Goal: Information Seeking & Learning: Learn about a topic

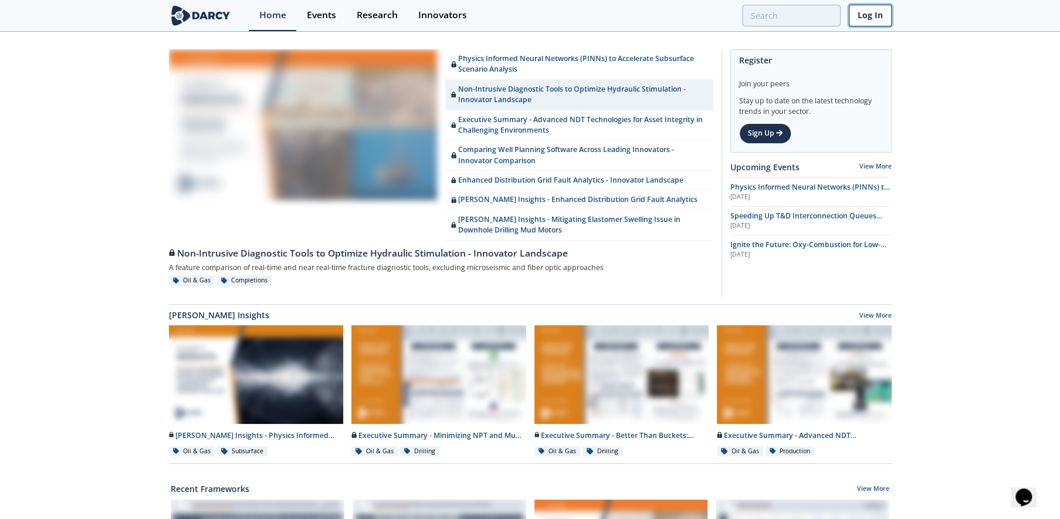
click at [873, 15] on link "Log In" at bounding box center [870, 16] width 43 height 22
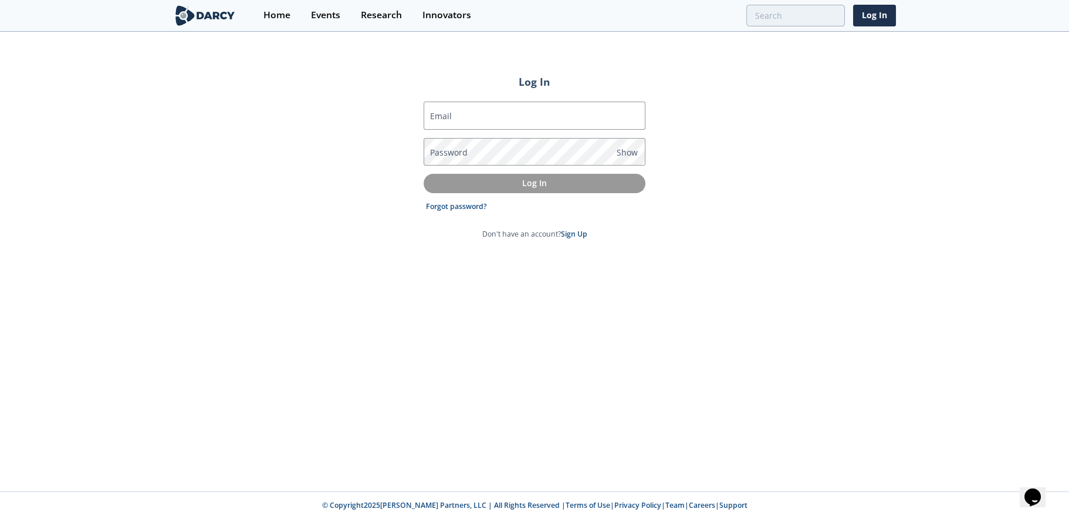
type input "[EMAIL_ADDRESS][PERSON_NAME][DOMAIN_NAME]"
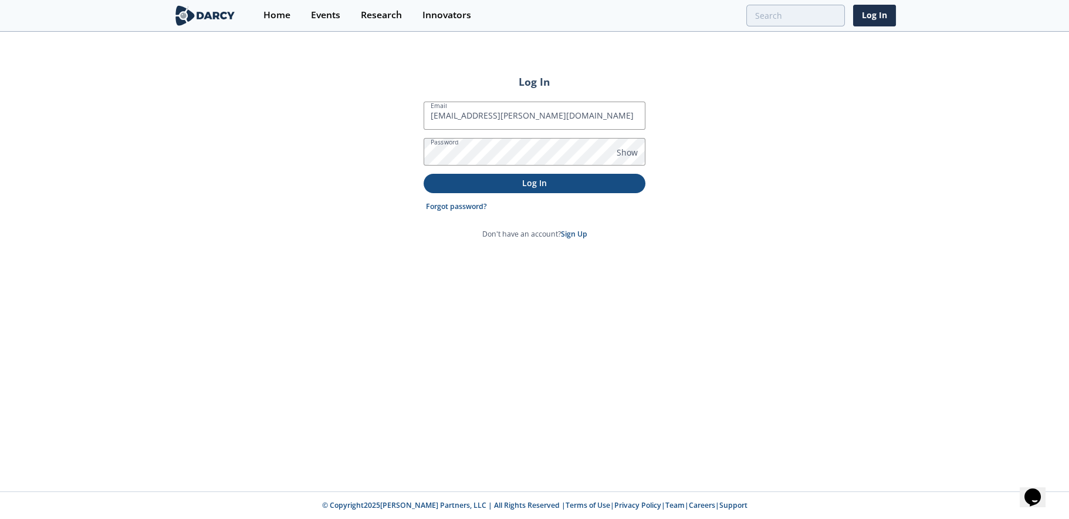
click at [526, 187] on p "Log In" at bounding box center [534, 183] width 205 height 12
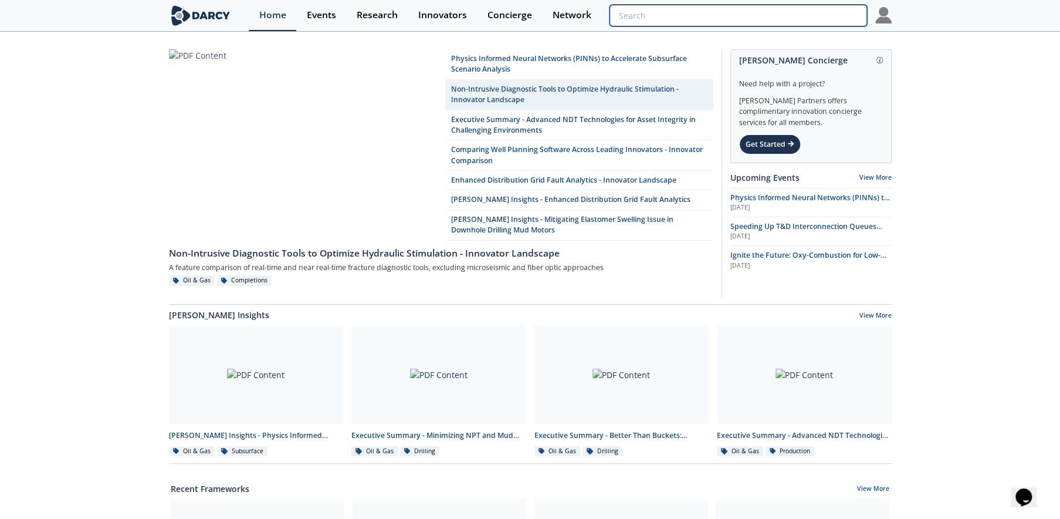
click at [786, 19] on input "search" at bounding box center [738, 16] width 257 height 22
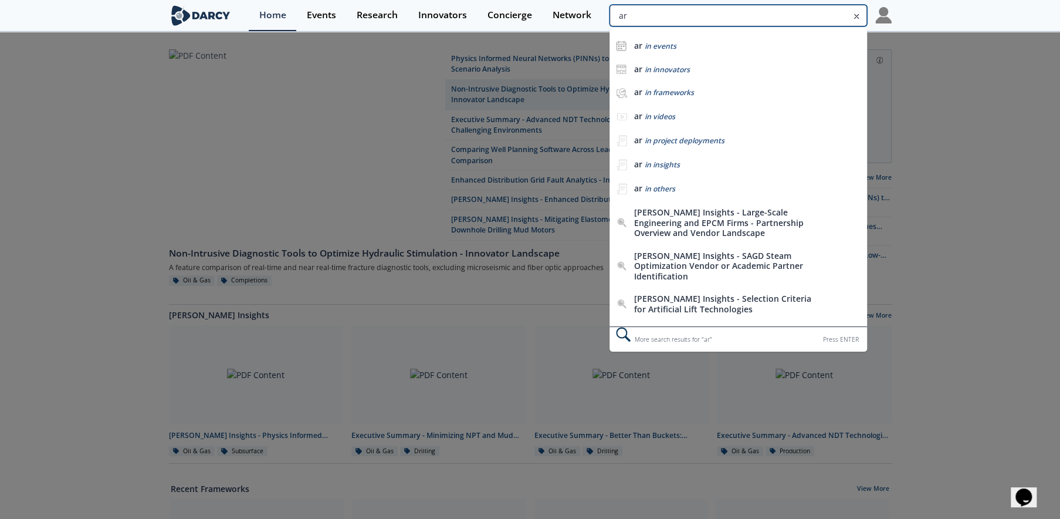
type input "a"
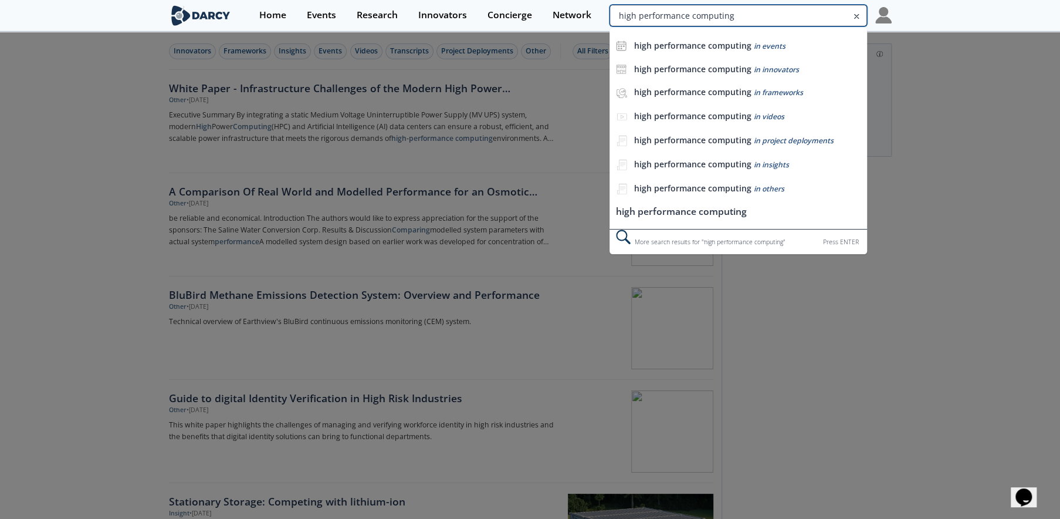
drag, startPoint x: 777, startPoint y: 13, endPoint x: 825, endPoint y: 25, distance: 48.8
click at [825, 25] on input "high performance computing" at bounding box center [738, 16] width 257 height 22
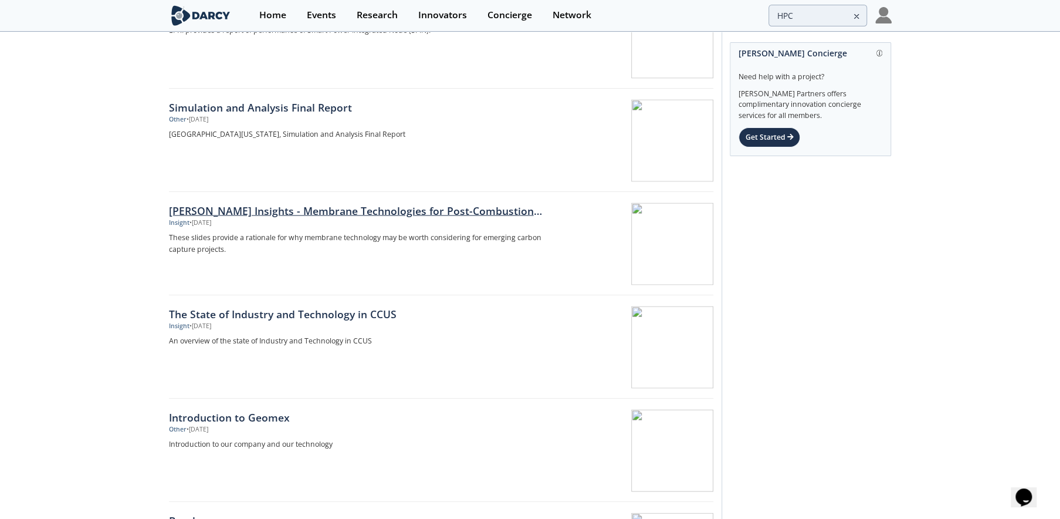
scroll to position [1584, 0]
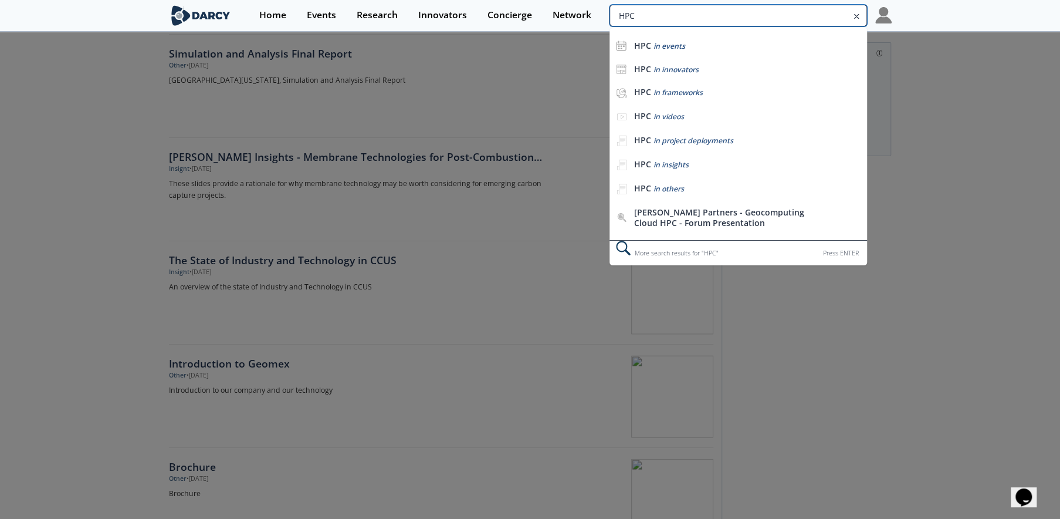
drag, startPoint x: 812, startPoint y: 19, endPoint x: 615, endPoint y: 19, distance: 197.2
click at [615, 19] on input "HPC" at bounding box center [738, 16] width 257 height 22
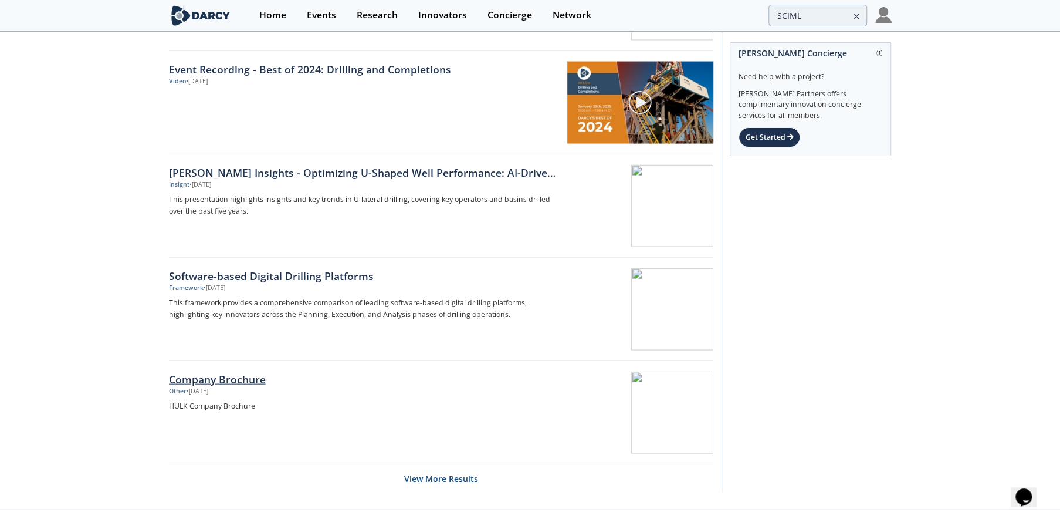
scroll to position [1689, 0]
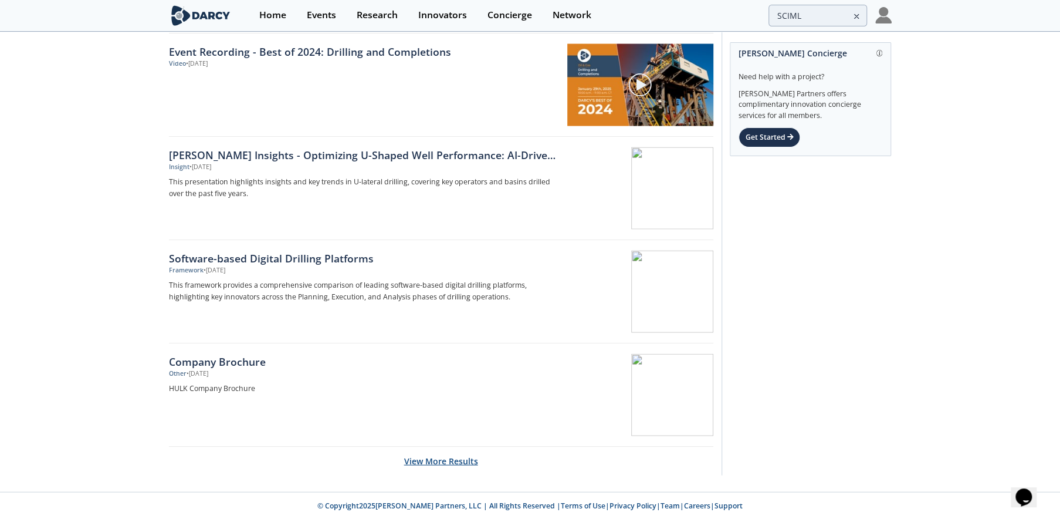
click at [437, 456] on button "View More Results" at bounding box center [441, 461] width 74 height 29
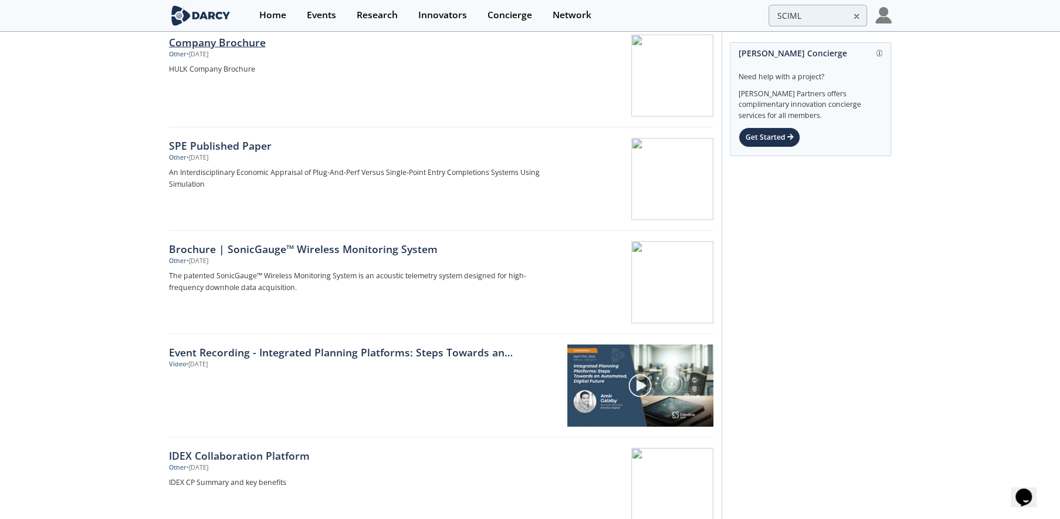
scroll to position [1982, 0]
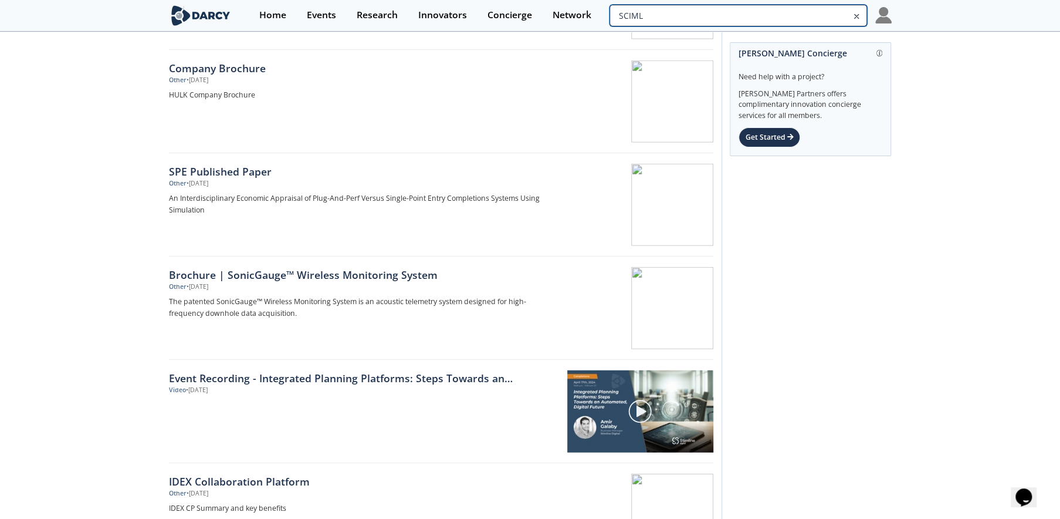
click at [789, 16] on input "SCIML" at bounding box center [738, 16] width 257 height 22
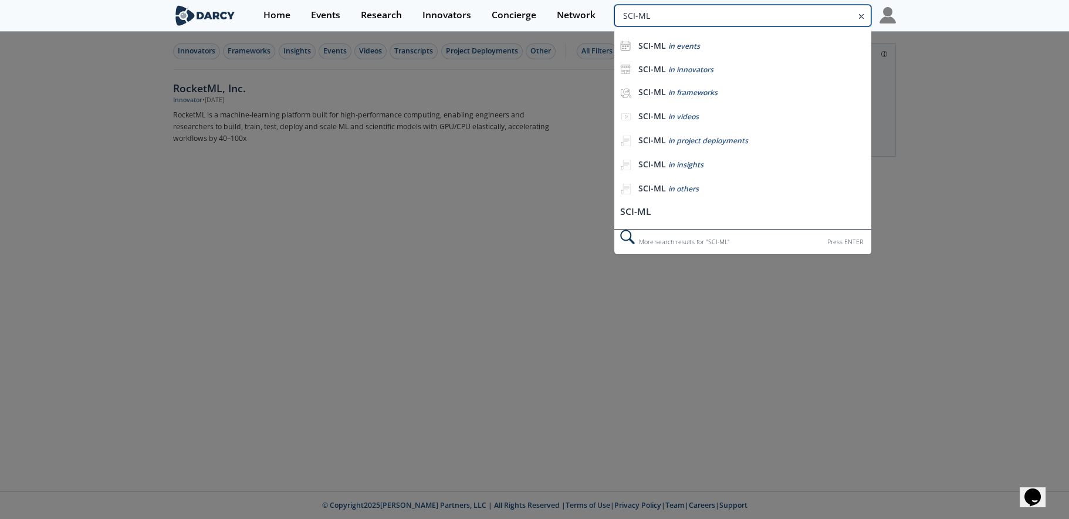
drag, startPoint x: 802, startPoint y: 16, endPoint x: 741, endPoint y: 18, distance: 60.5
click at [746, 18] on input "SCI-ML" at bounding box center [742, 16] width 257 height 22
click at [731, 14] on input "SCI-ML" at bounding box center [742, 16] width 257 height 22
drag, startPoint x: 731, startPoint y: 14, endPoint x: 562, endPoint y: 4, distance: 169.3
click at [562, 4] on div "Home Events Research Innovators Concierge Network SCI-ML SCI-ML in events SCI-M…" at bounding box center [575, 15] width 643 height 31
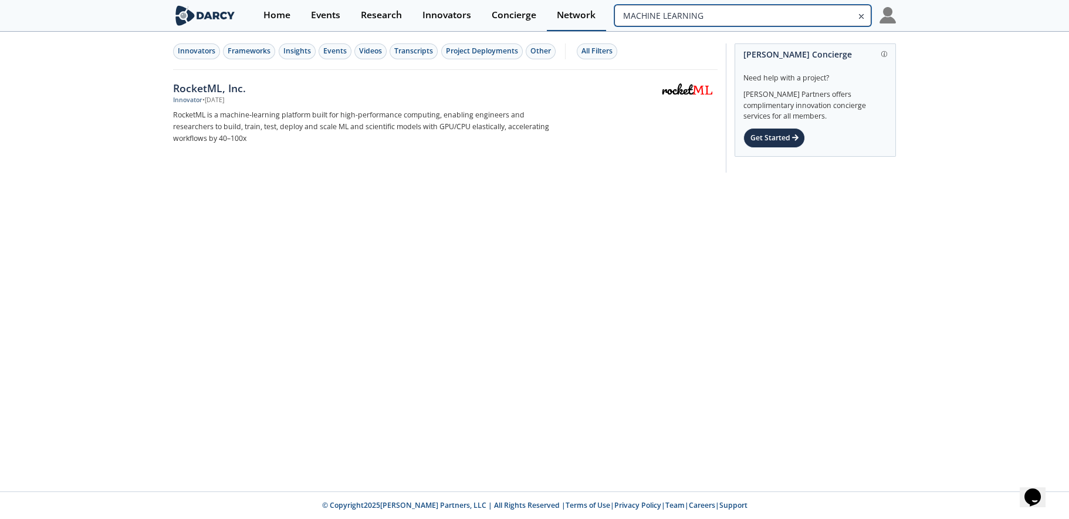
type input "MACHINE LEARNING"
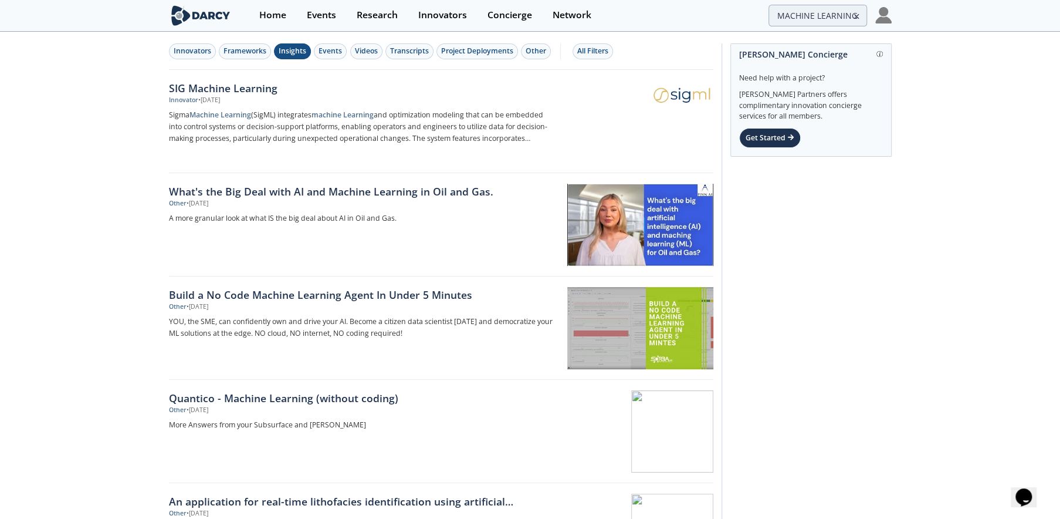
click at [304, 53] on div "Insights" at bounding box center [293, 51] width 28 height 11
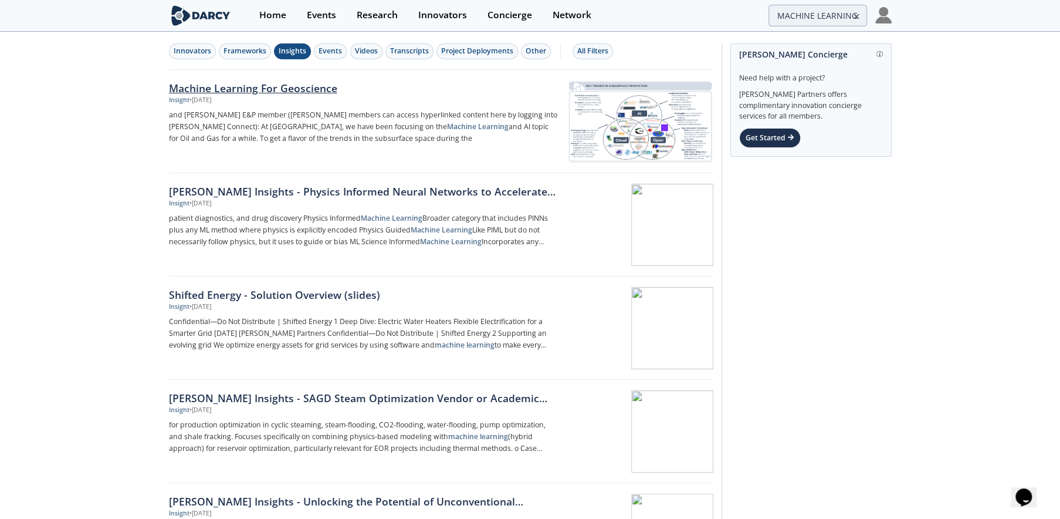
click at [589, 130] on div at bounding box center [640, 121] width 148 height 82
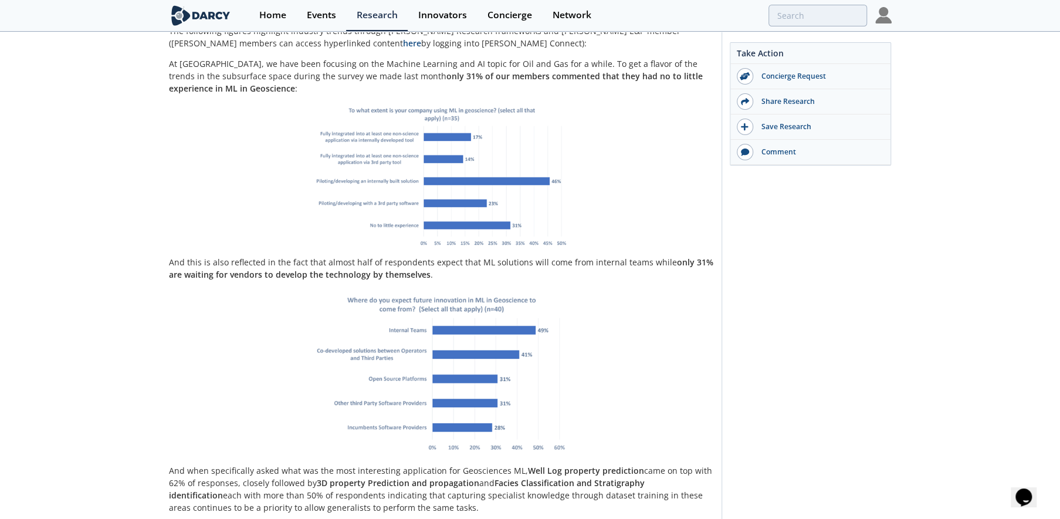
scroll to position [469, 0]
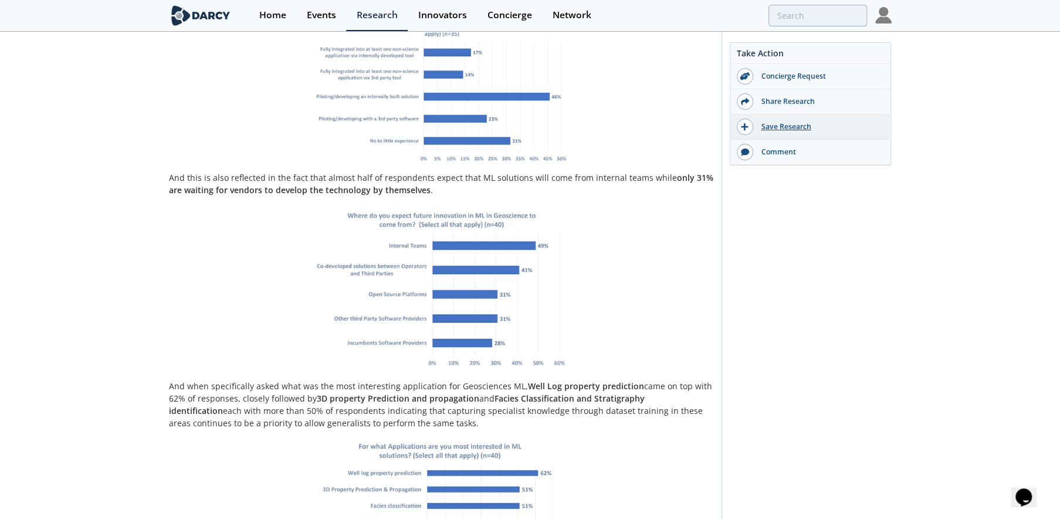
click at [769, 124] on div "Save Research" at bounding box center [819, 126] width 131 height 11
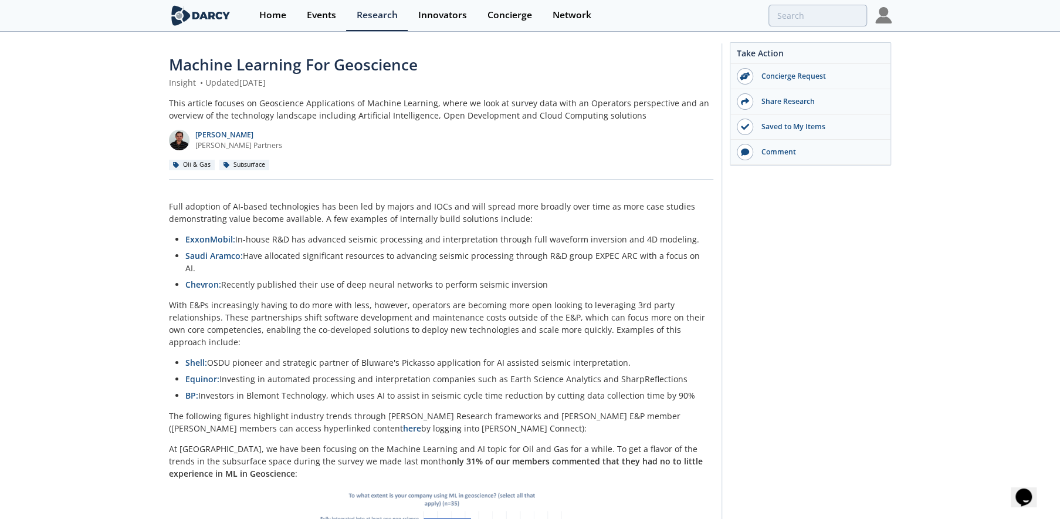
scroll to position [0, 0]
type input "MACHINE LEARNING"
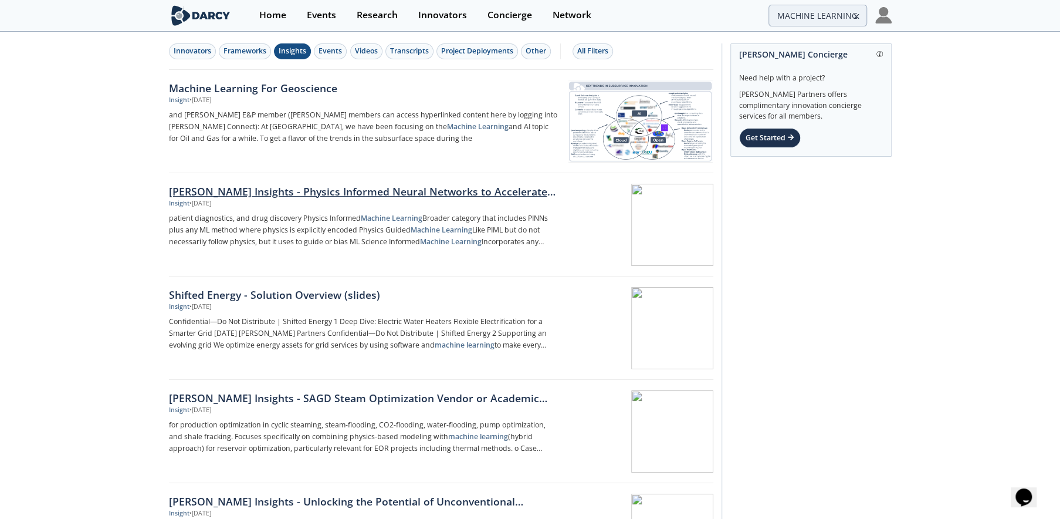
click at [401, 194] on div "[PERSON_NAME] Insights - Physics Informed Neural Networks to Accelerate Subsurf…" at bounding box center [363, 191] width 388 height 15
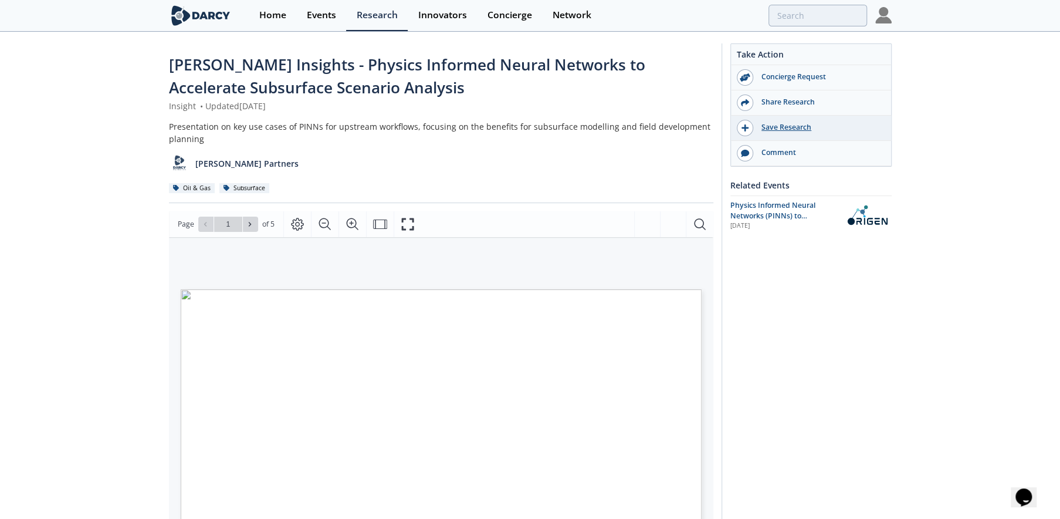
click at [806, 126] on div "Save Research" at bounding box center [819, 127] width 131 height 11
type input "MACHINE LEARNING"
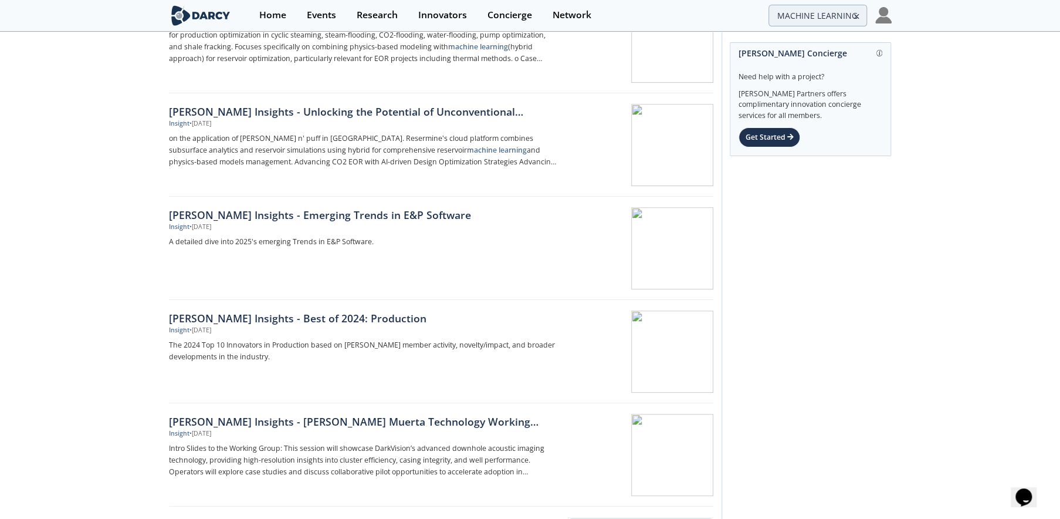
scroll to position [411, 0]
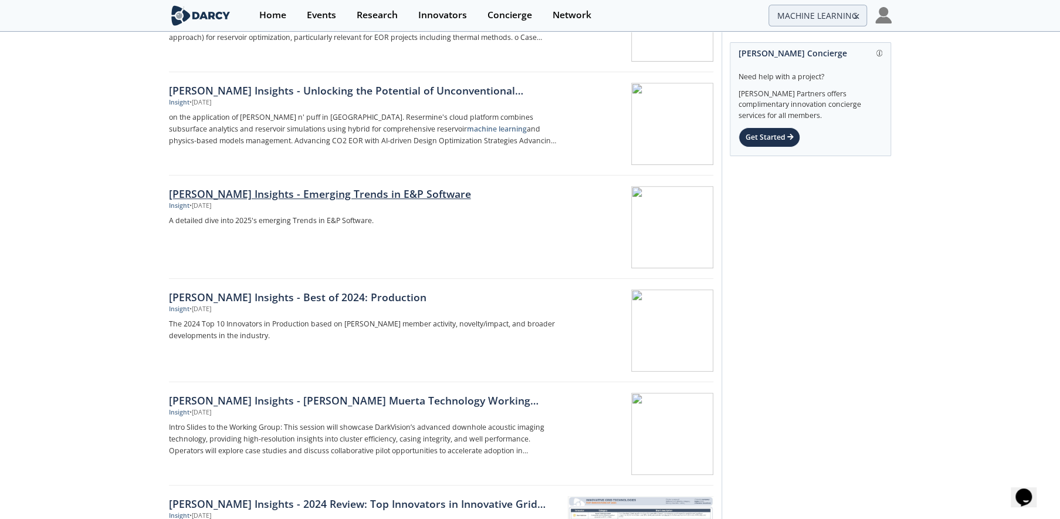
click at [322, 194] on div "[PERSON_NAME] Insights - Emerging Trends in E&P Software" at bounding box center [363, 193] width 388 height 15
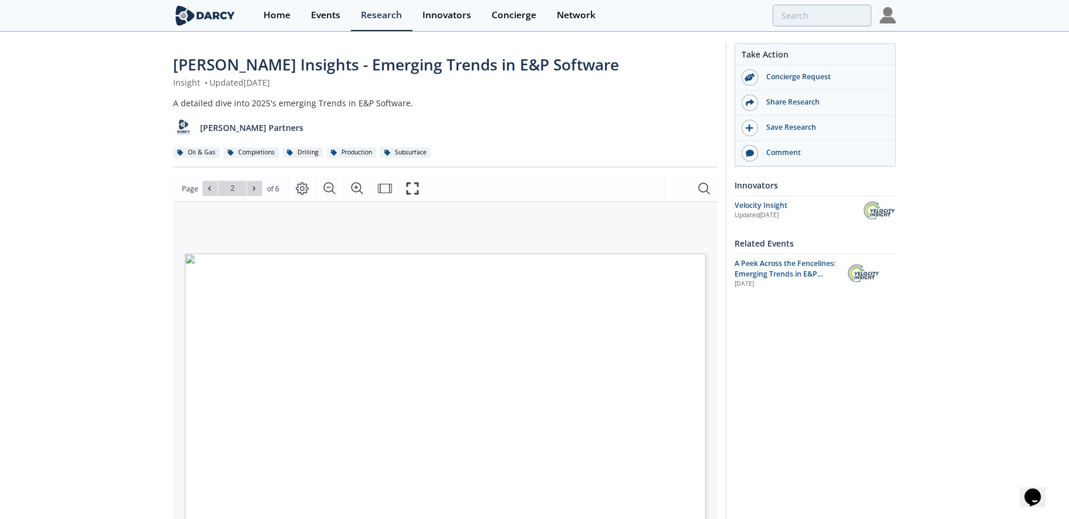
type input "1"
click at [772, 125] on div "Save Research" at bounding box center [819, 127] width 131 height 11
type input "MACHINE LEARNING"
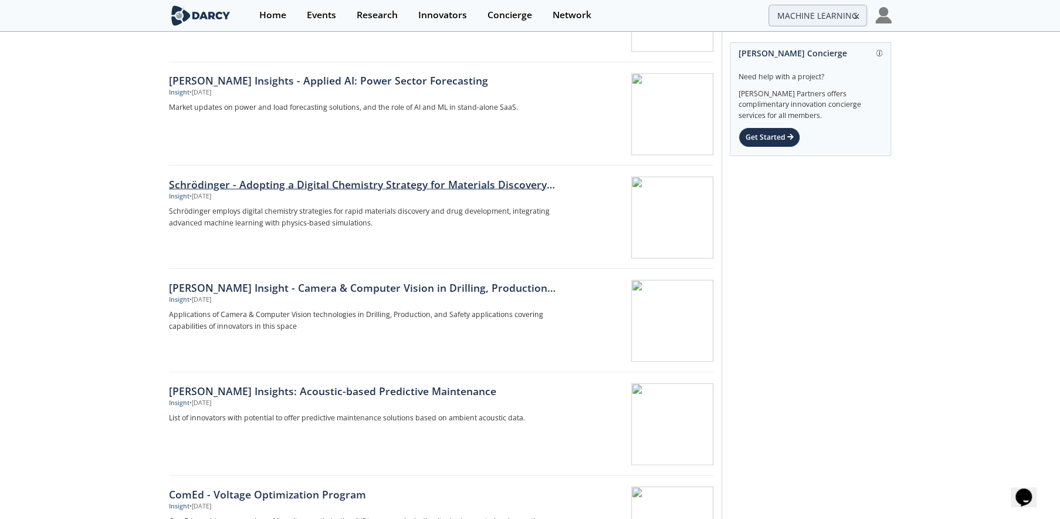
scroll to position [1467, 0]
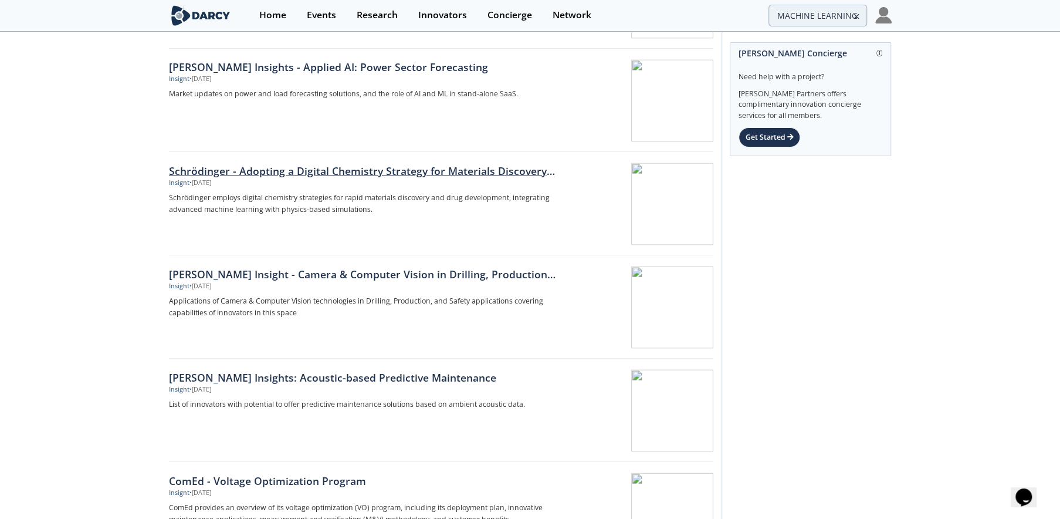
click at [352, 170] on div "Schrödinger - Adopting a Digital Chemistry Strategy for Materials Discovery and…" at bounding box center [363, 170] width 388 height 15
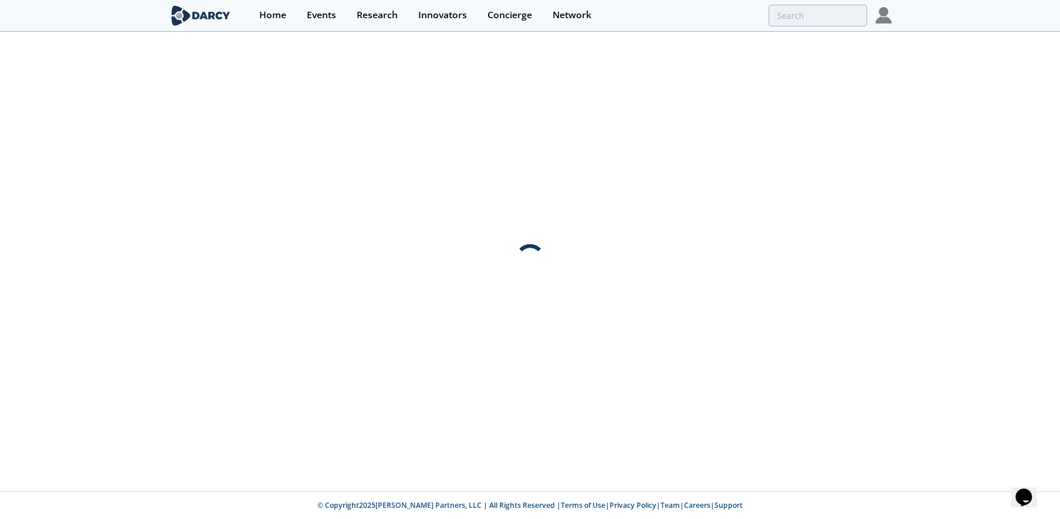
scroll to position [0, 0]
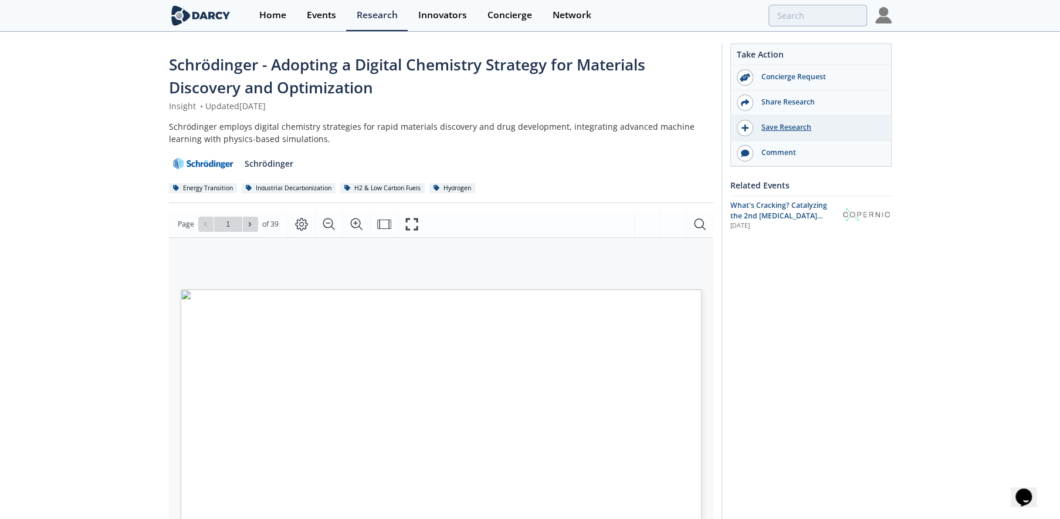
click at [778, 129] on div "Save Research" at bounding box center [819, 127] width 131 height 11
type input "MACHINE LEARNING"
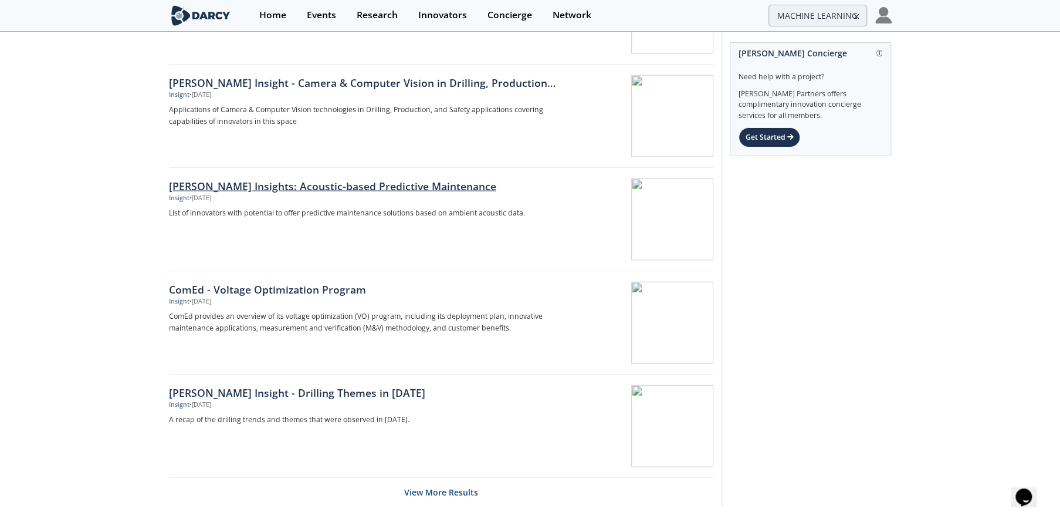
scroll to position [1689, 0]
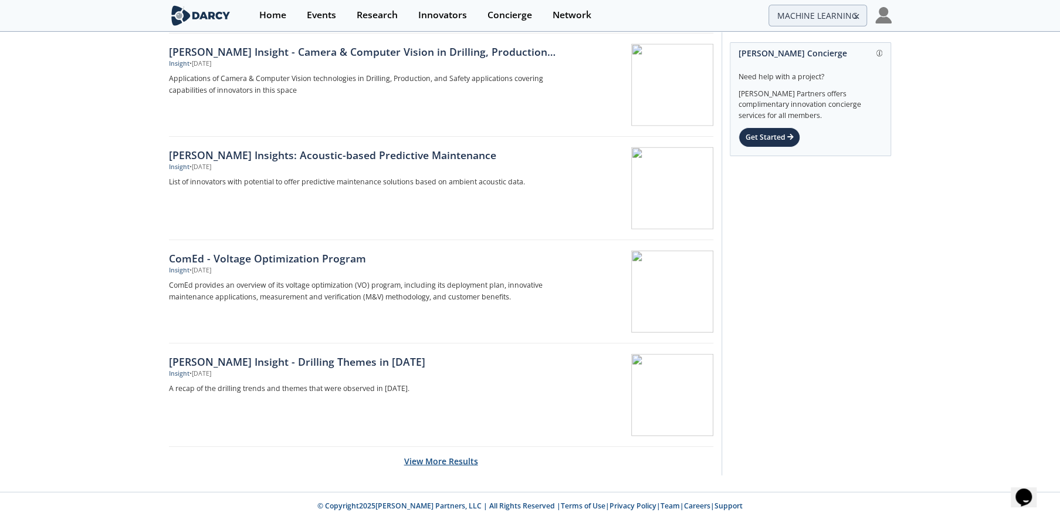
click at [445, 460] on button "View More Results" at bounding box center [441, 461] width 74 height 29
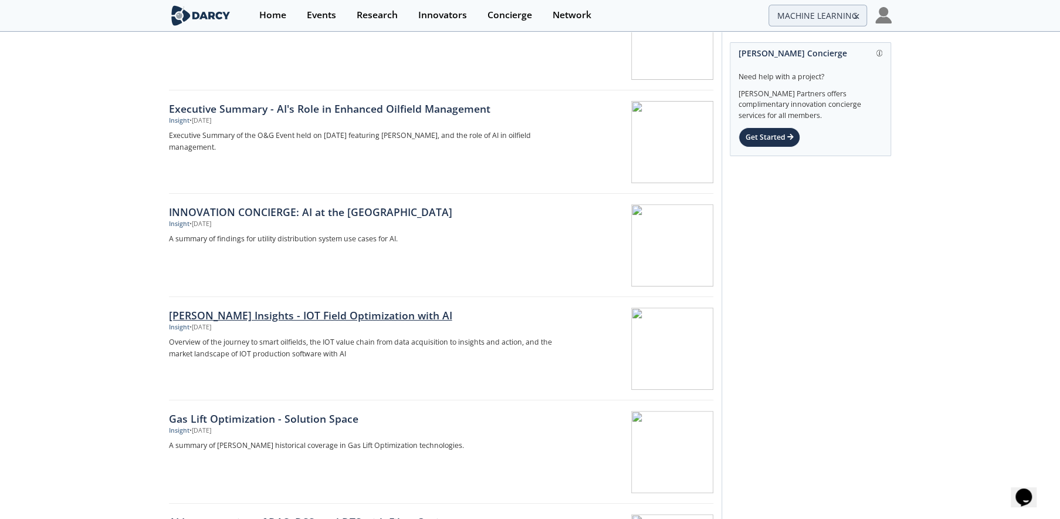
scroll to position [3391, 0]
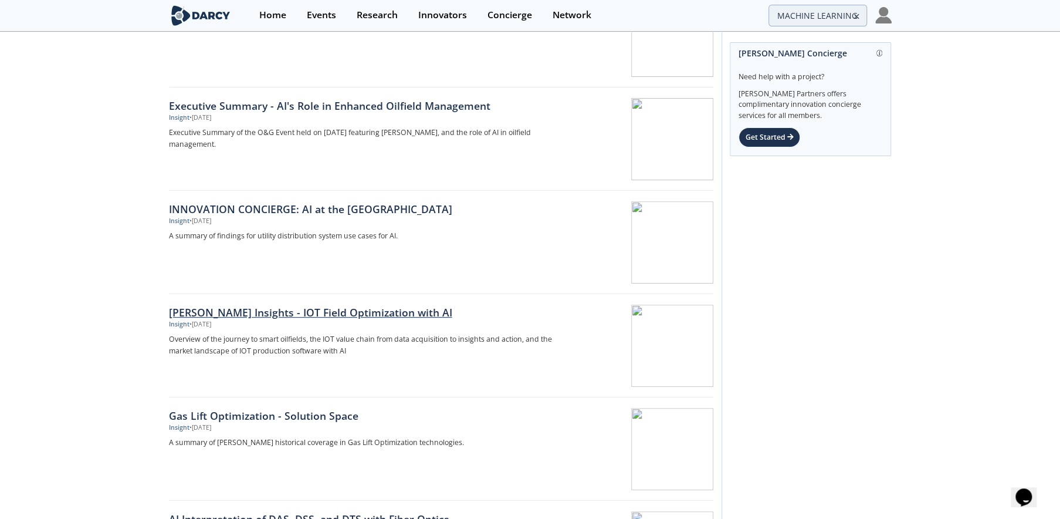
click at [316, 310] on div "[PERSON_NAME] Insights - IOT Field Optimization with AI" at bounding box center [363, 312] width 388 height 15
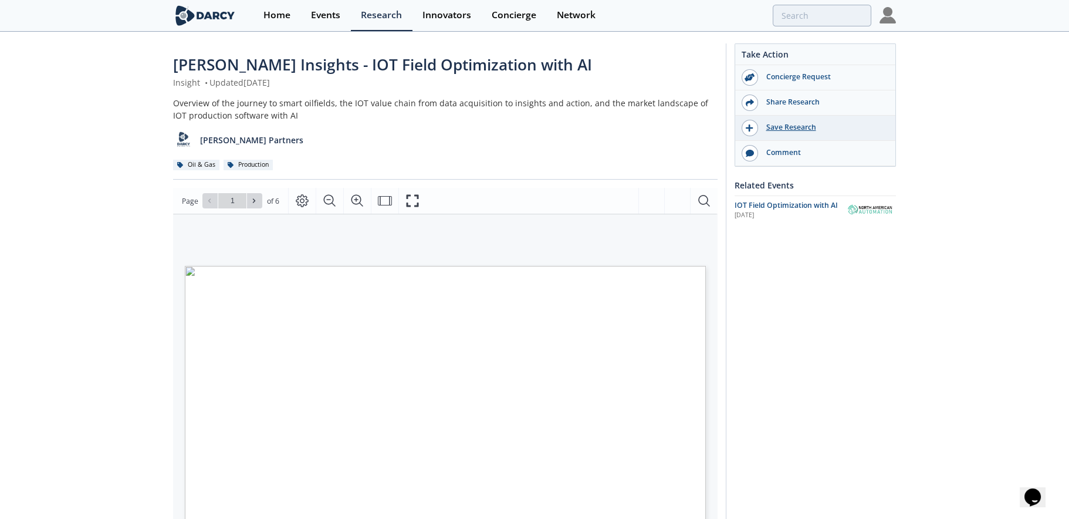
click at [776, 131] on div "Save Research" at bounding box center [823, 127] width 131 height 11
type input "MACHINE LEARNING"
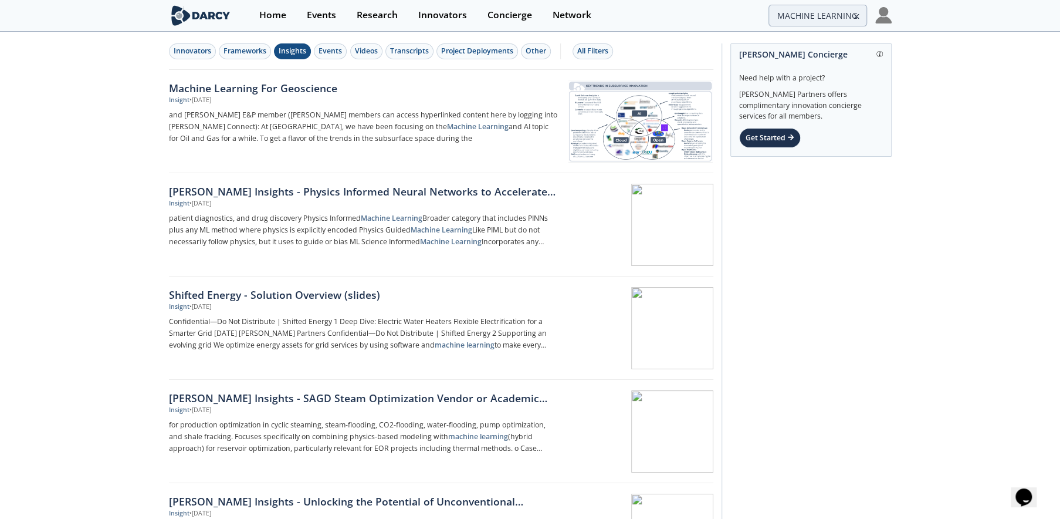
click at [883, 15] on img at bounding box center [884, 15] width 16 height 16
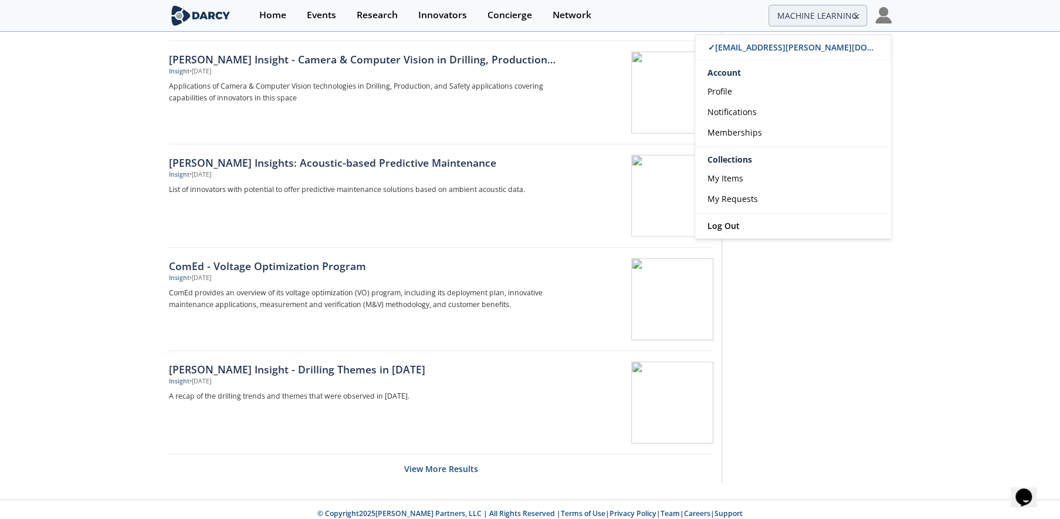
scroll to position [1689, 0]
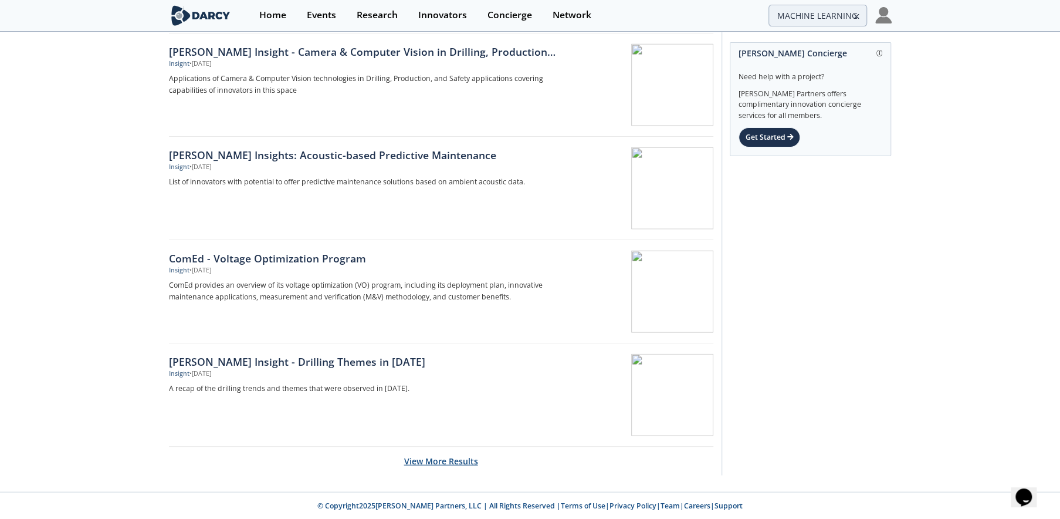
click at [445, 461] on button "View More Results" at bounding box center [441, 461] width 74 height 29
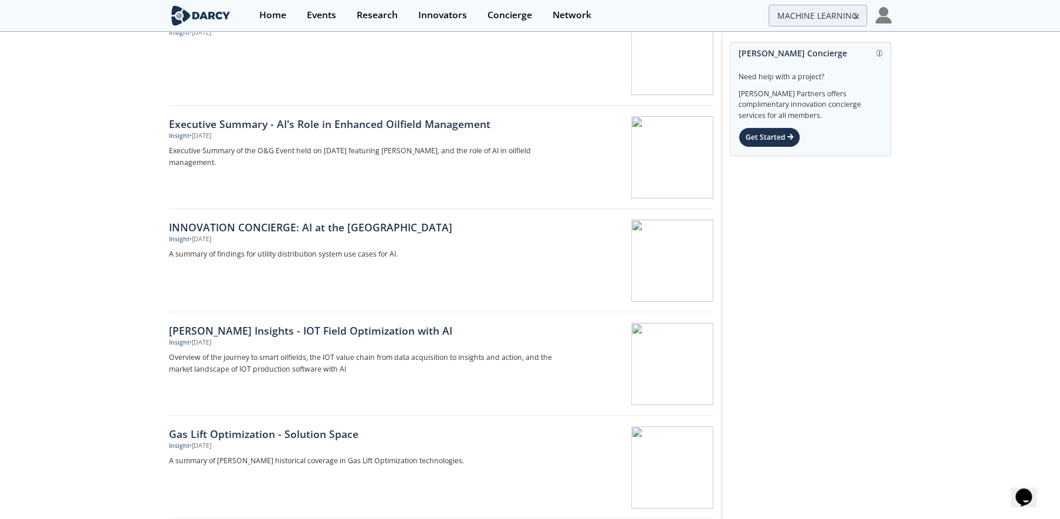
scroll to position [3332, 0]
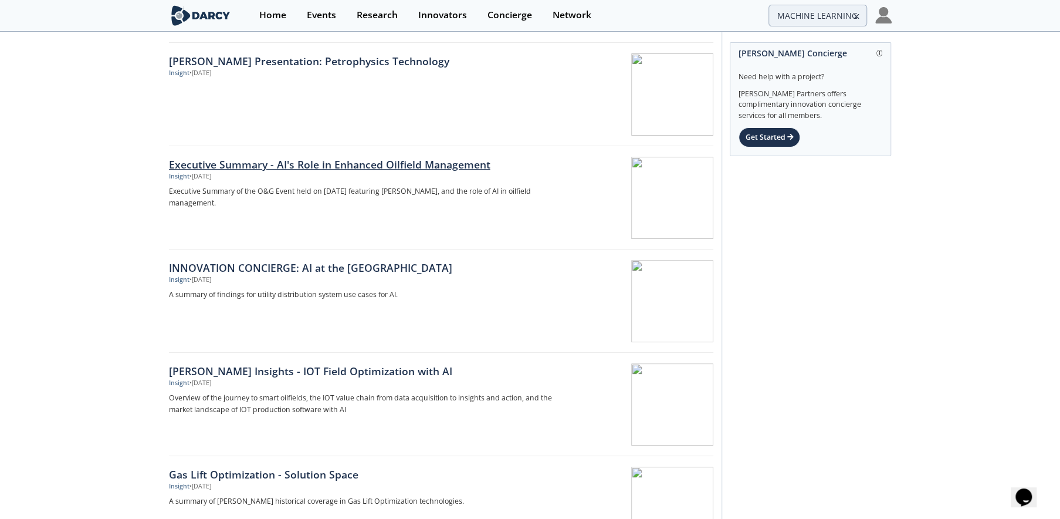
click at [397, 163] on div "Executive Summary - AI's Role in Enhanced Oilfield Management" at bounding box center [363, 164] width 388 height 15
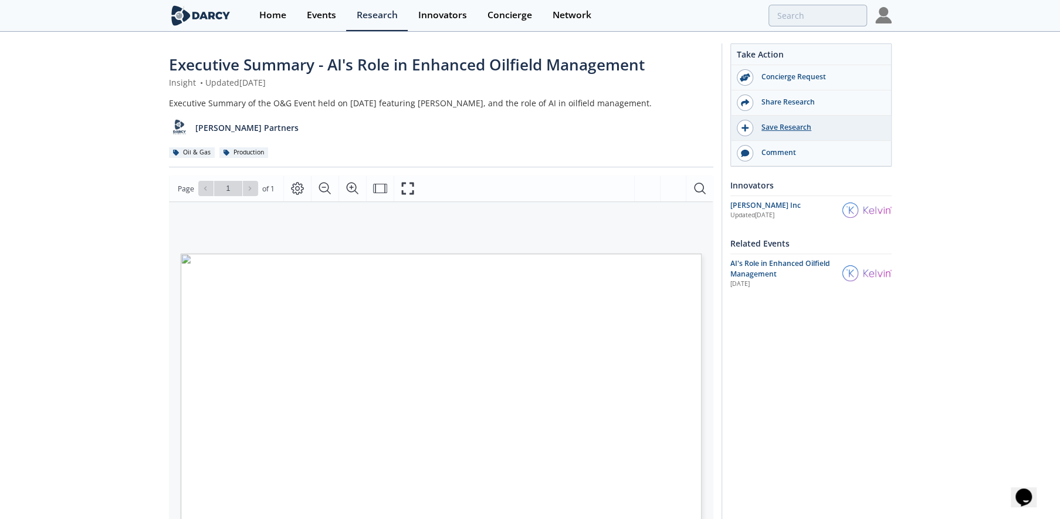
click at [778, 126] on div "Save Research" at bounding box center [819, 127] width 131 height 11
type input "MACHINE LEARNING"
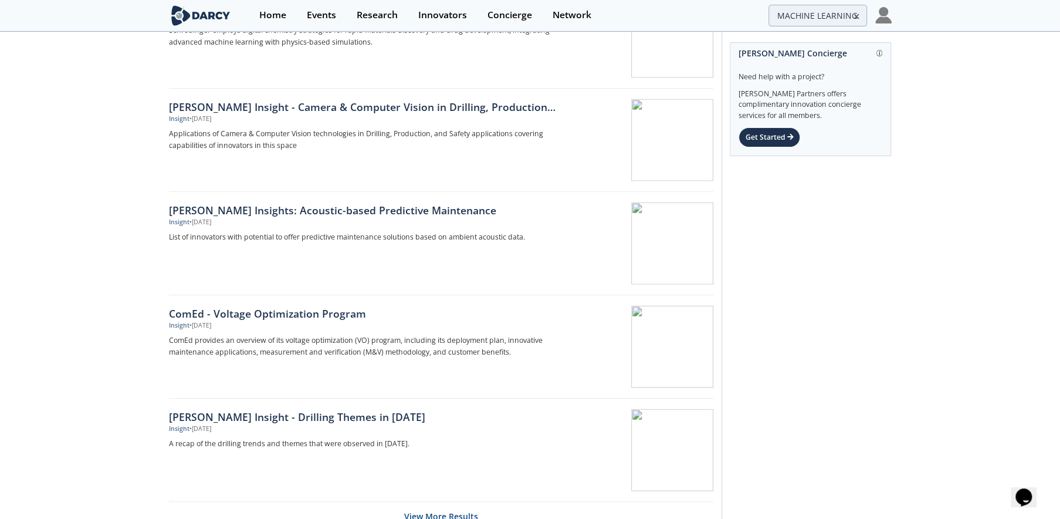
scroll to position [1689, 0]
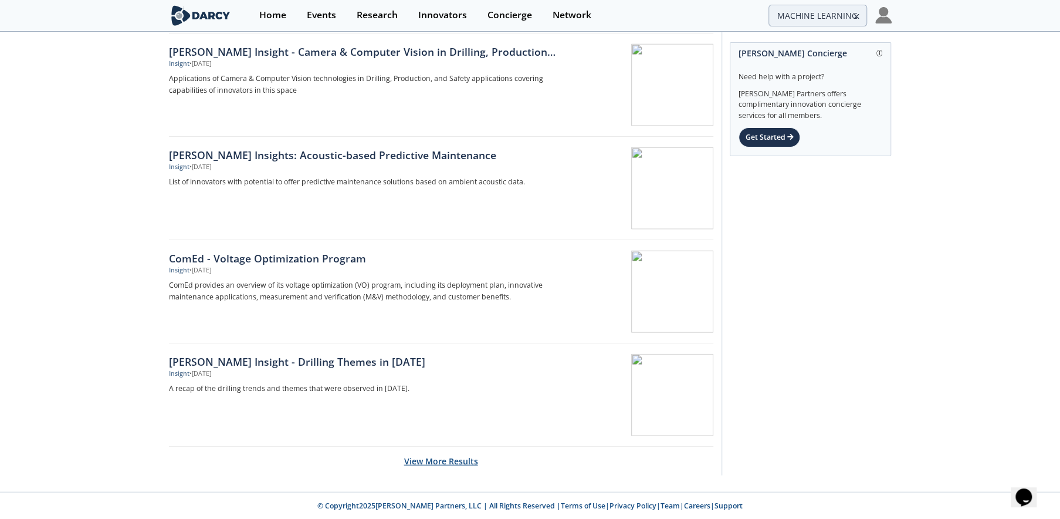
click at [431, 454] on button "View More Results" at bounding box center [441, 461] width 74 height 29
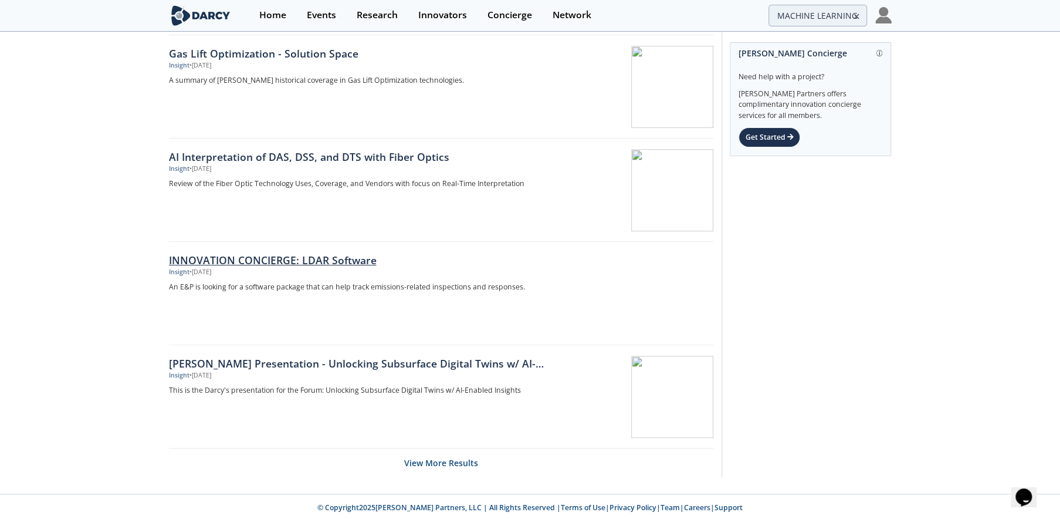
scroll to position [3753, 0]
click at [431, 459] on button "View More Results" at bounding box center [441, 462] width 74 height 29
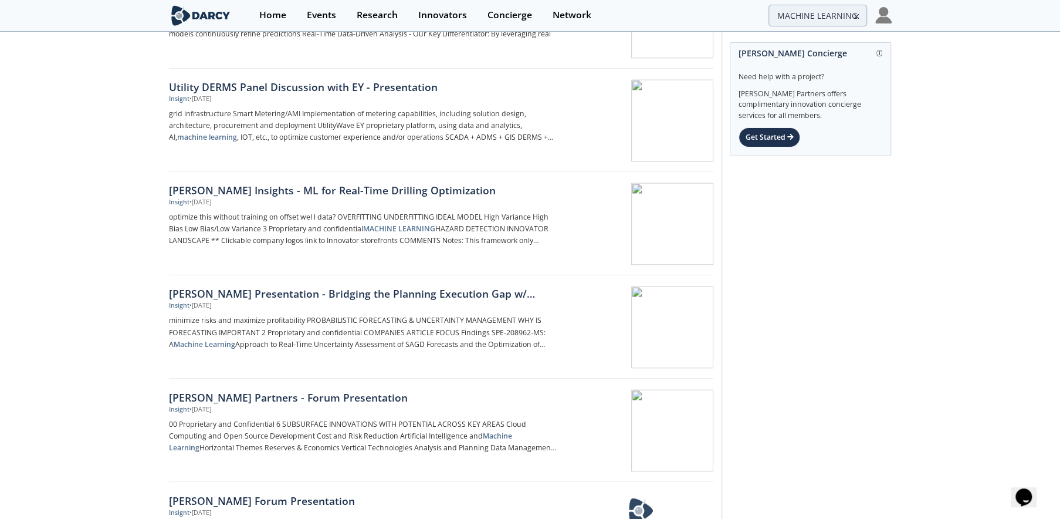
scroll to position [4458, 0]
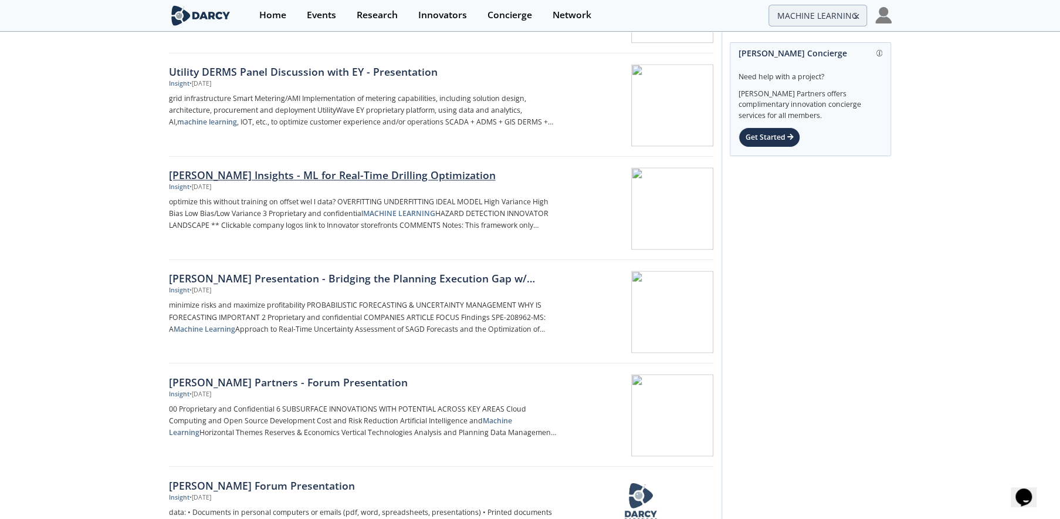
click at [342, 170] on div "[PERSON_NAME] Insights - ML for Real-Time Drilling Optimization" at bounding box center [363, 174] width 388 height 15
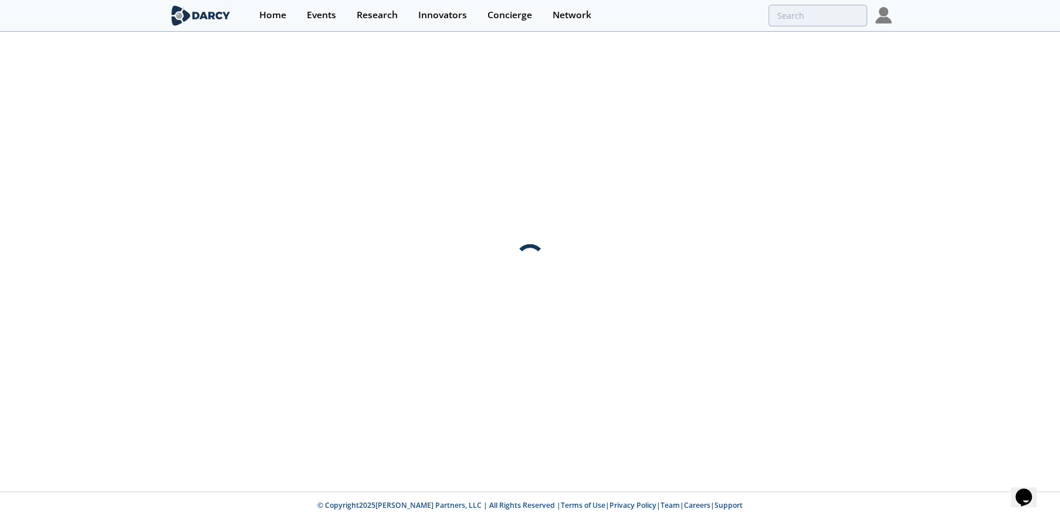
scroll to position [0, 0]
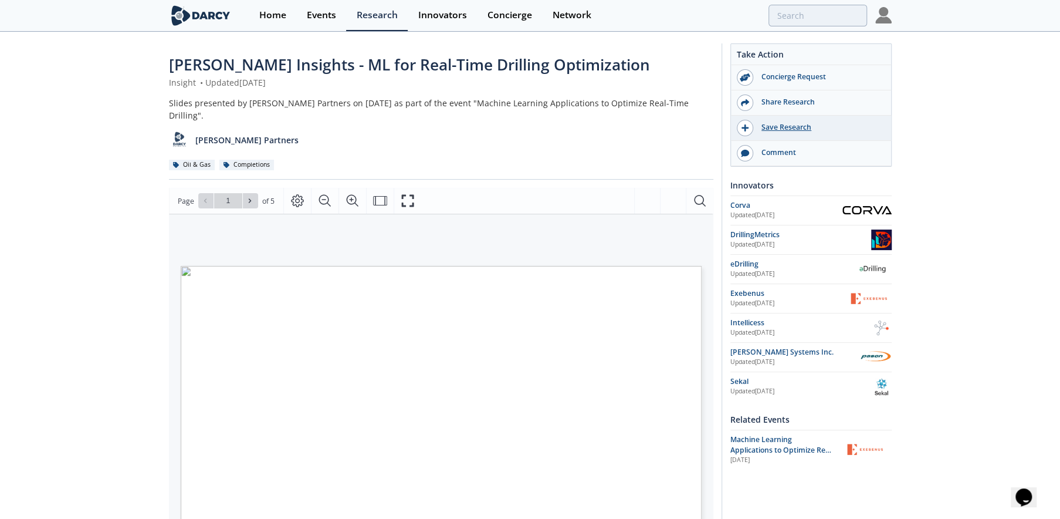
click at [785, 129] on div "Save Research" at bounding box center [819, 127] width 131 height 11
type input "MACHINE LEARNING"
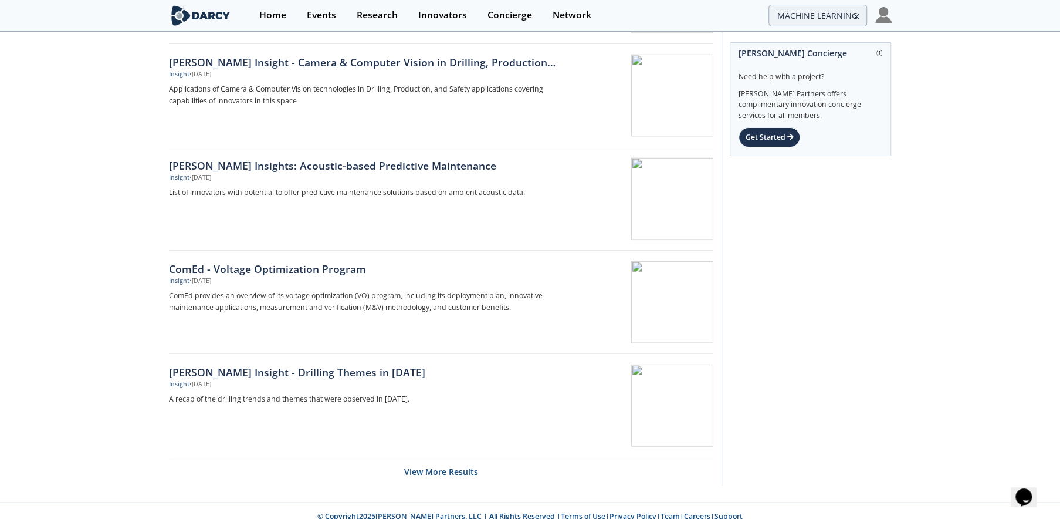
scroll to position [1689, 0]
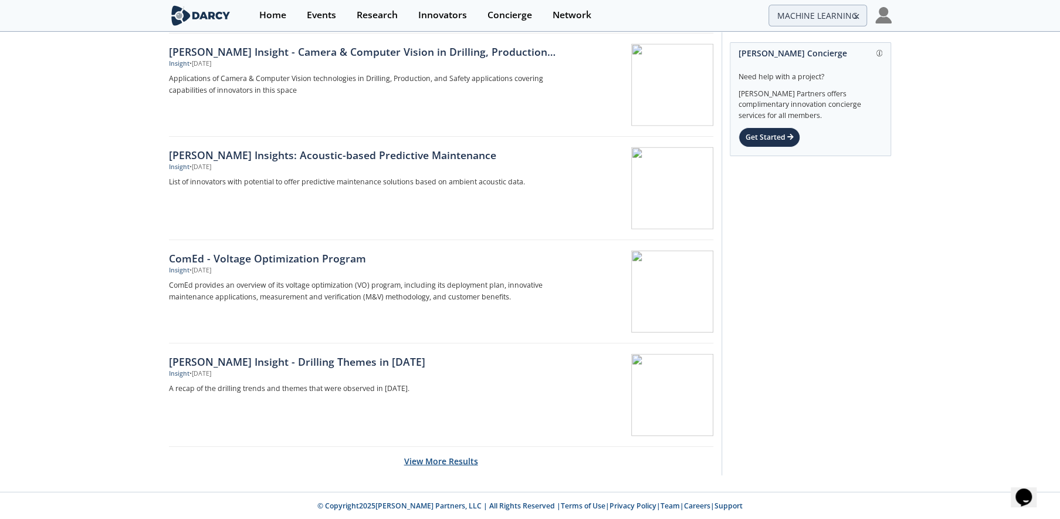
click at [433, 461] on button "View More Results" at bounding box center [441, 461] width 74 height 29
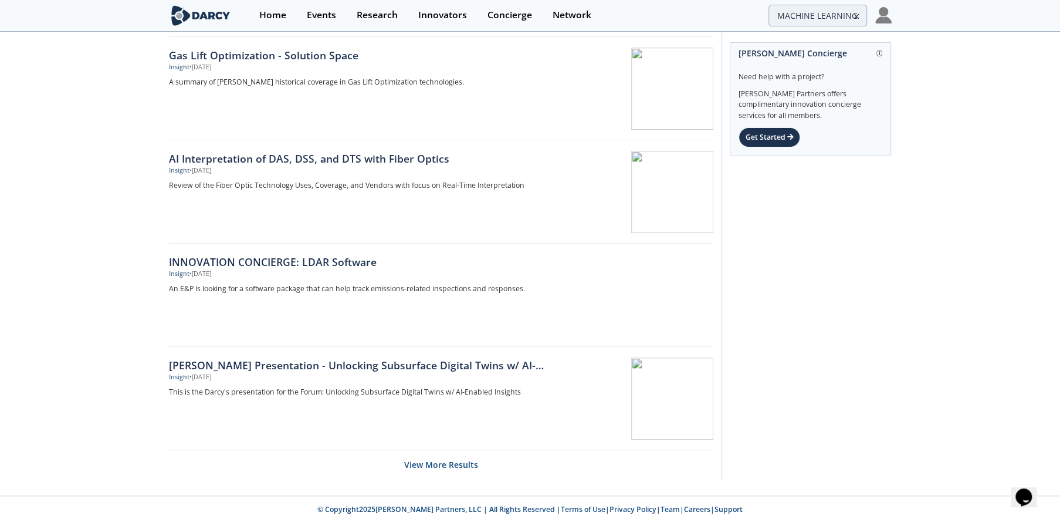
scroll to position [3753, 0]
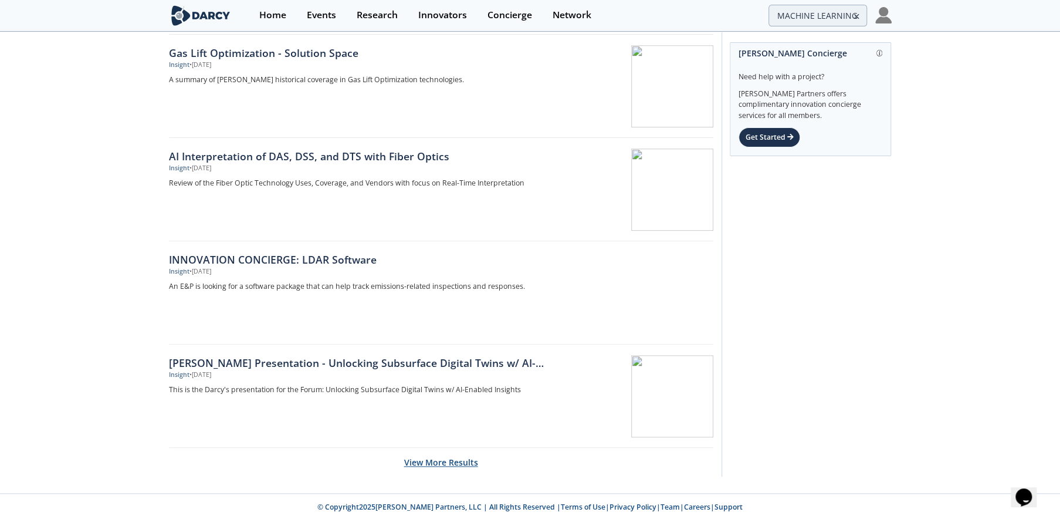
click at [447, 461] on button "View More Results" at bounding box center [441, 462] width 74 height 29
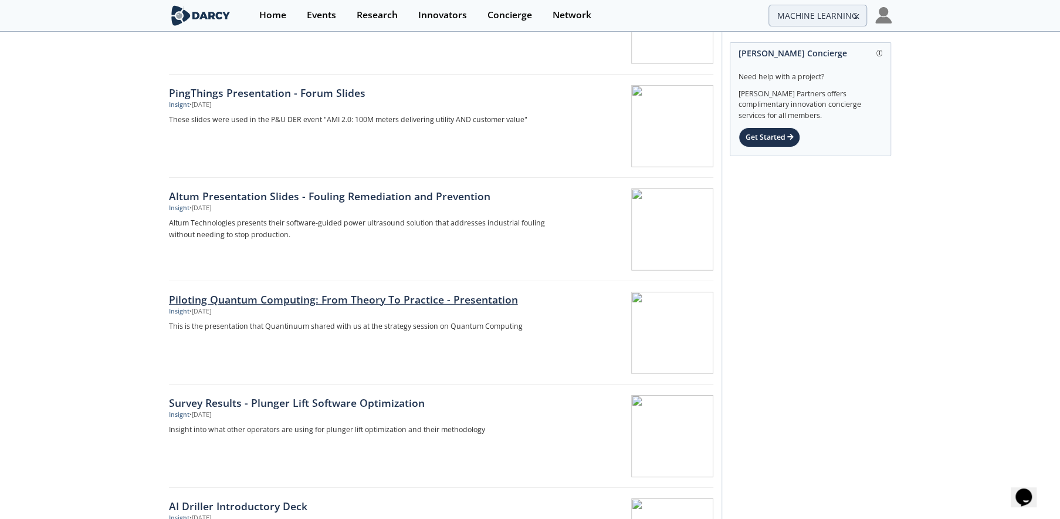
scroll to position [5631, 0]
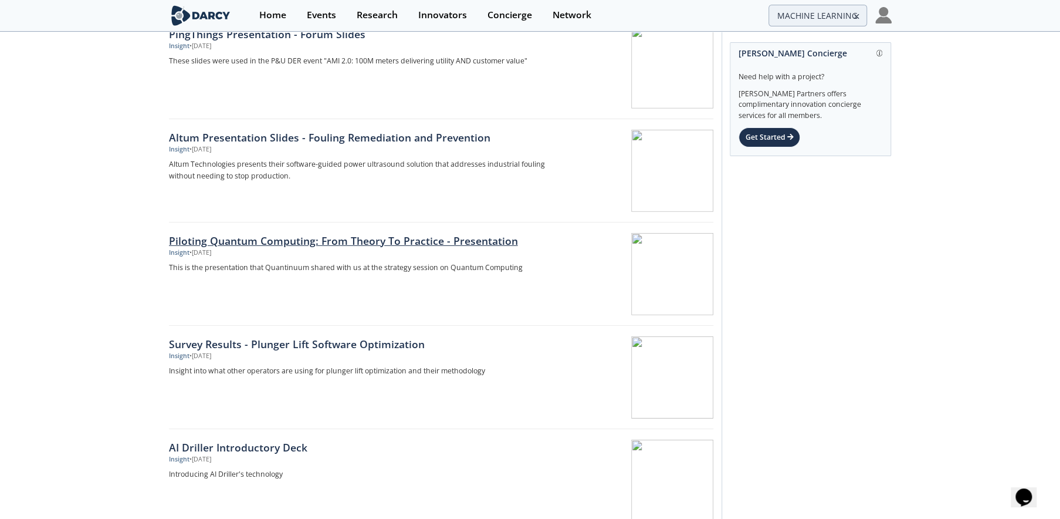
click at [387, 235] on div "Piloting Quantum Computing: From Theory To Practice - Presentation" at bounding box center [363, 240] width 388 height 15
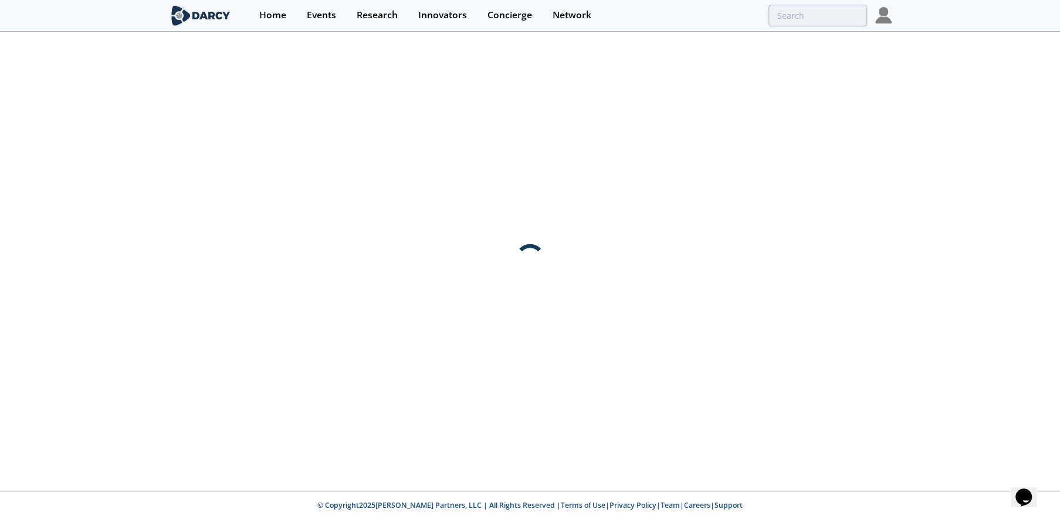
scroll to position [0, 0]
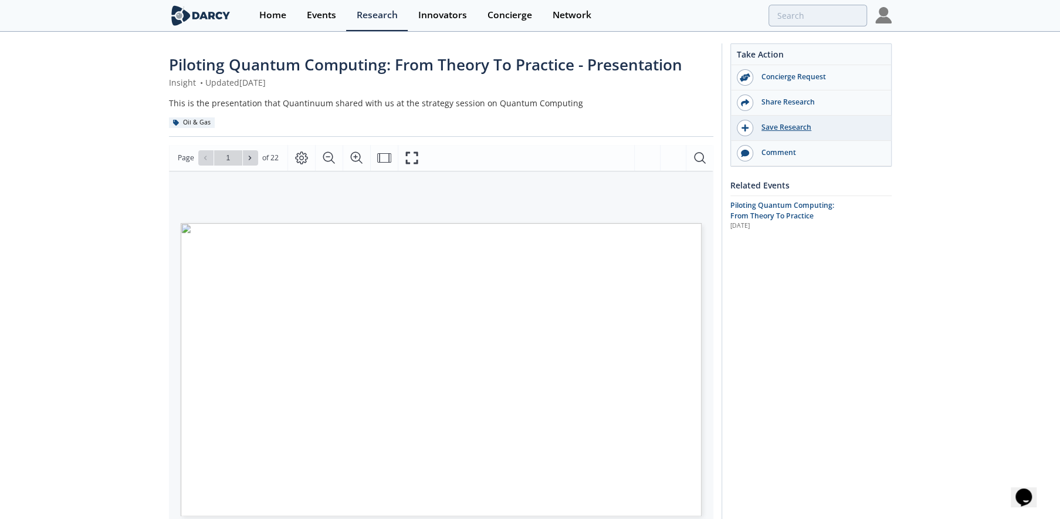
click at [770, 127] on div "Save Research" at bounding box center [819, 127] width 131 height 11
type input "2"
type input "3"
click at [792, 16] on input "search" at bounding box center [738, 16] width 257 height 22
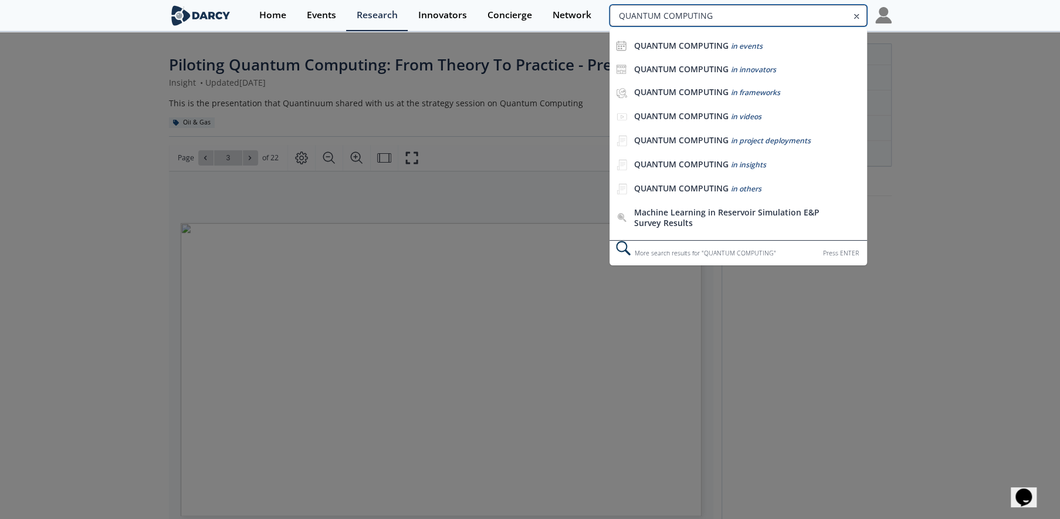
type input "QUANTUM COMPUTING"
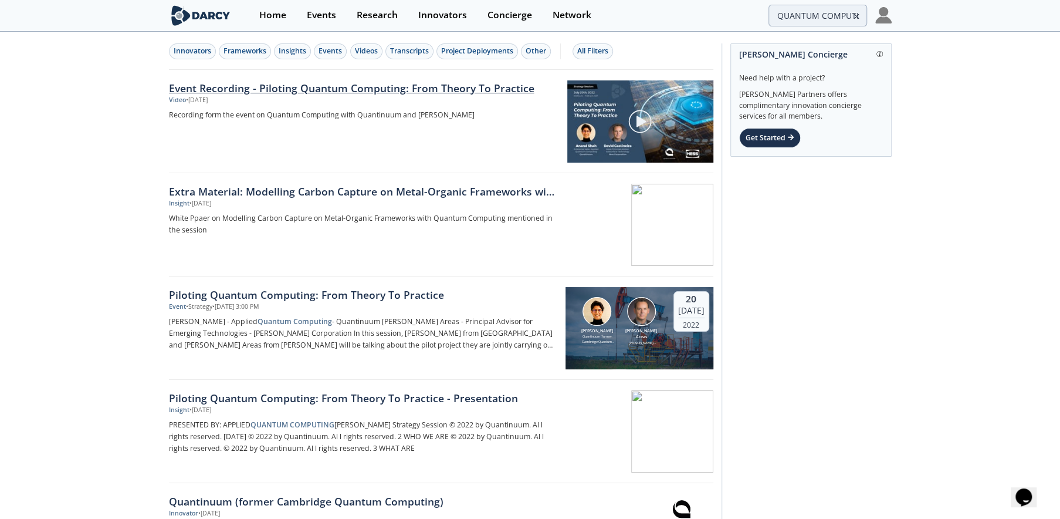
click at [403, 89] on link "Event Recording - Piloting Quantum Computing: From Theory To Practice" at bounding box center [364, 87] width 390 height 15
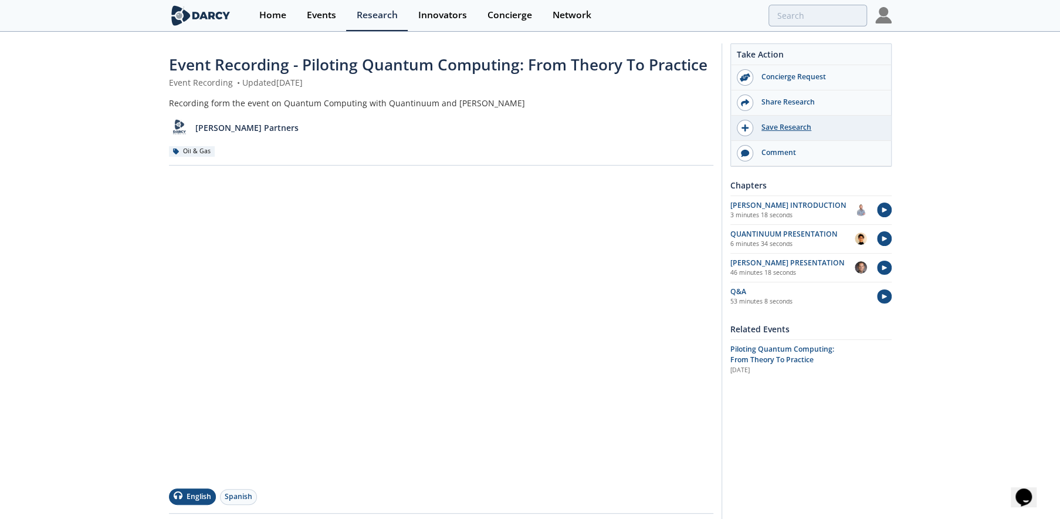
click at [775, 129] on div "Save Research" at bounding box center [819, 127] width 131 height 11
type input "QUANTUM COMPUTING"
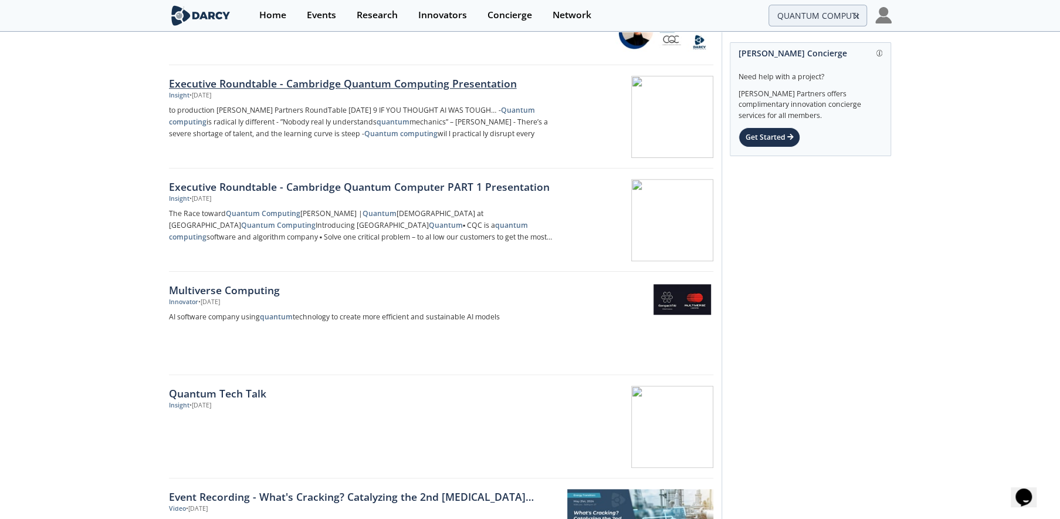
scroll to position [646, 0]
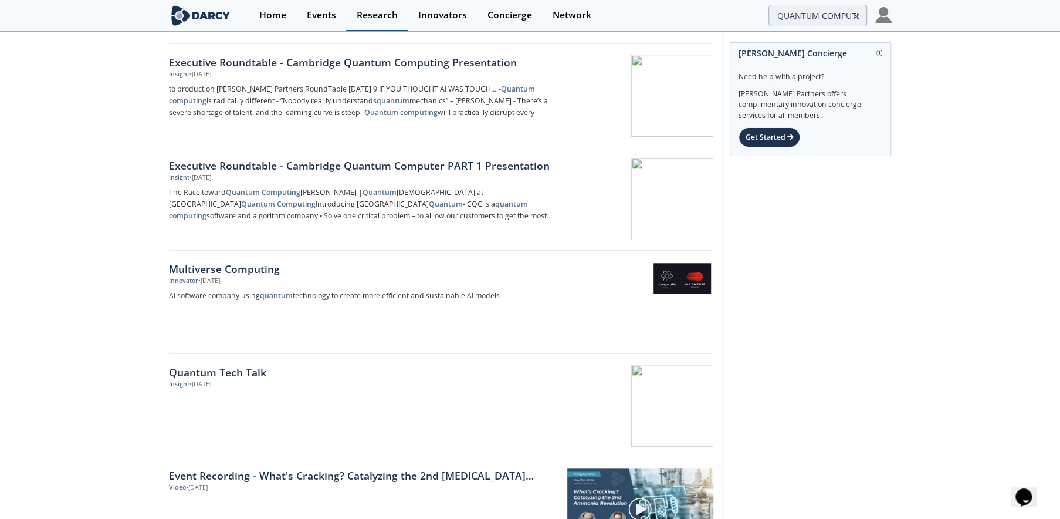
click at [373, 18] on div "Research" at bounding box center [377, 15] width 41 height 9
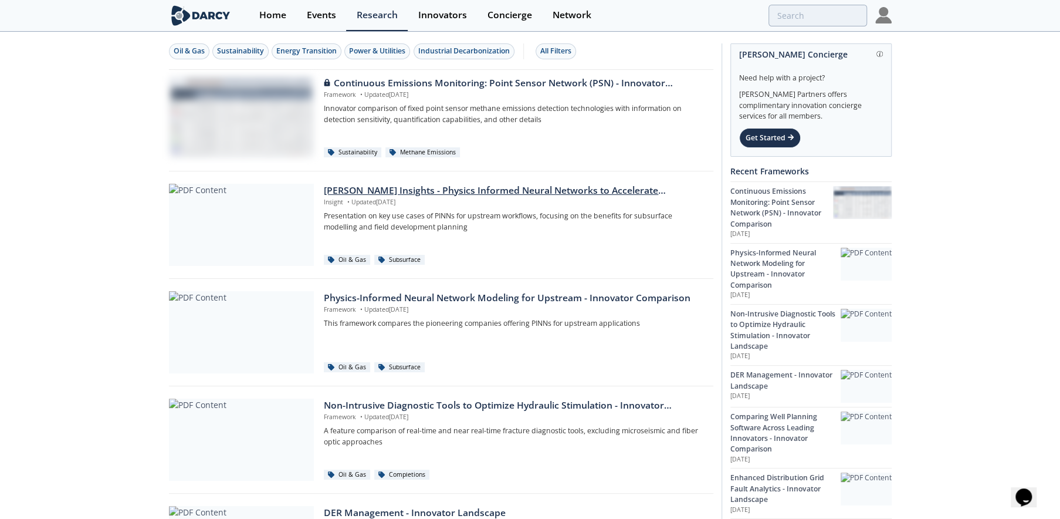
click at [499, 192] on div "[PERSON_NAME] Insights - Physics Informed Neural Networks to Accelerate Subsurf…" at bounding box center [514, 191] width 381 height 14
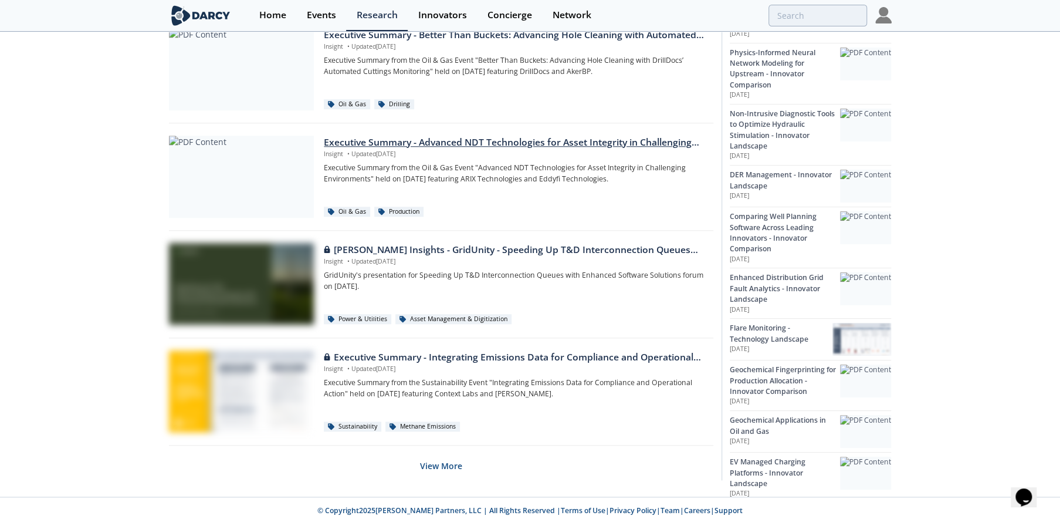
scroll to position [697, 0]
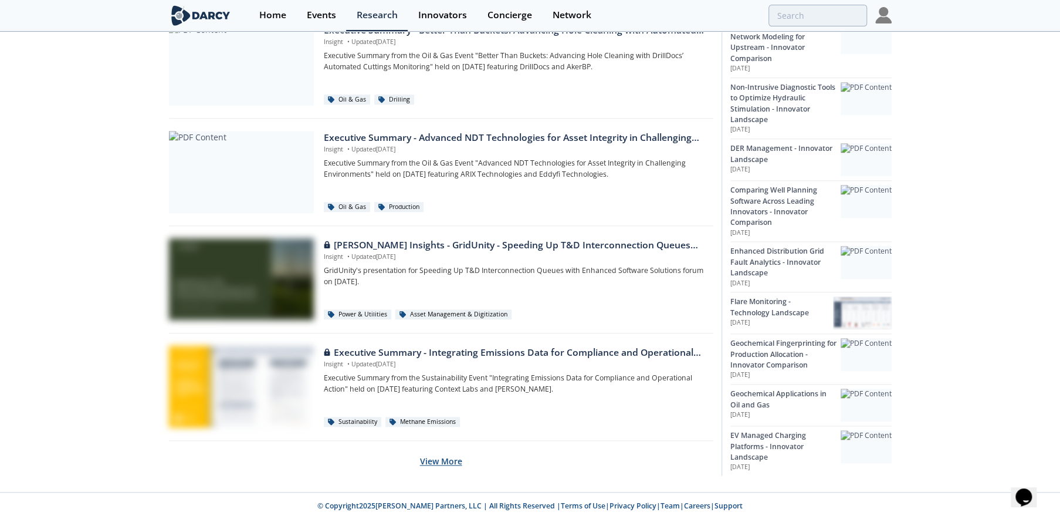
click at [446, 459] on button "View More" at bounding box center [441, 461] width 42 height 29
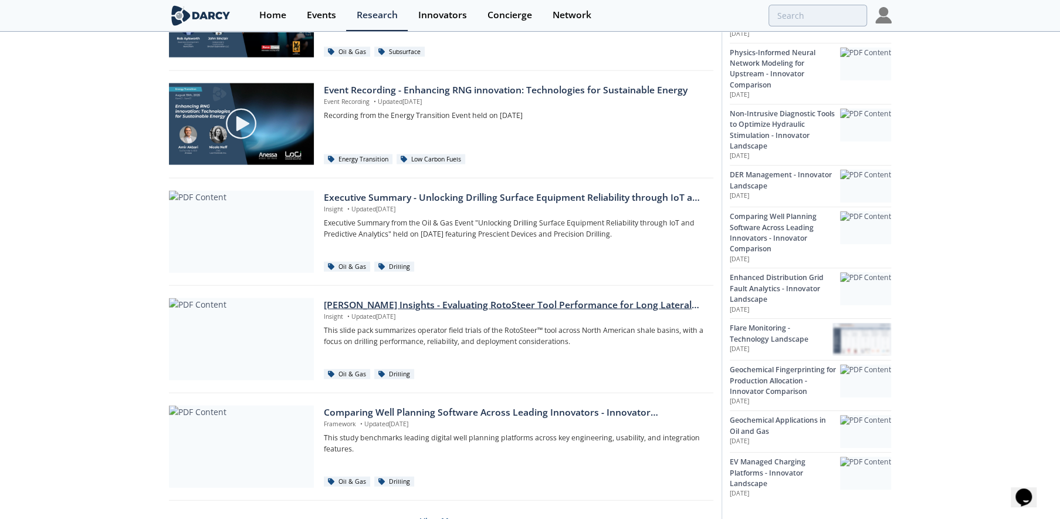
scroll to position [1753, 0]
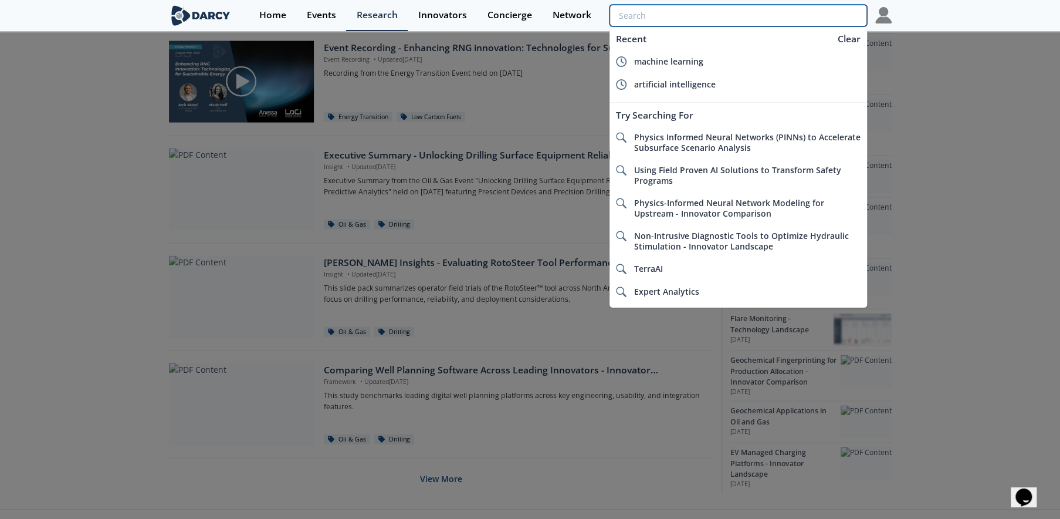
click at [803, 19] on input "search" at bounding box center [738, 16] width 257 height 22
type input "W"
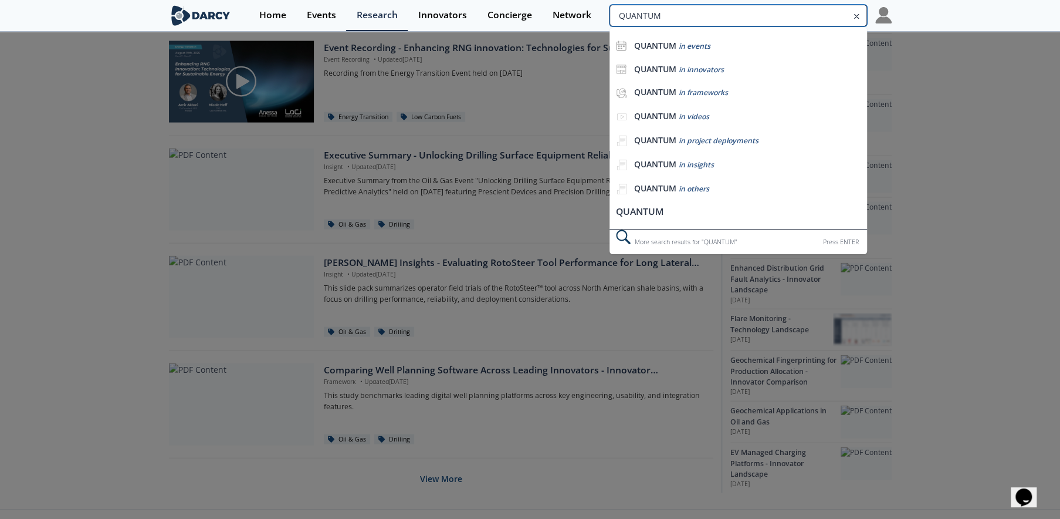
type input "QUANTUM"
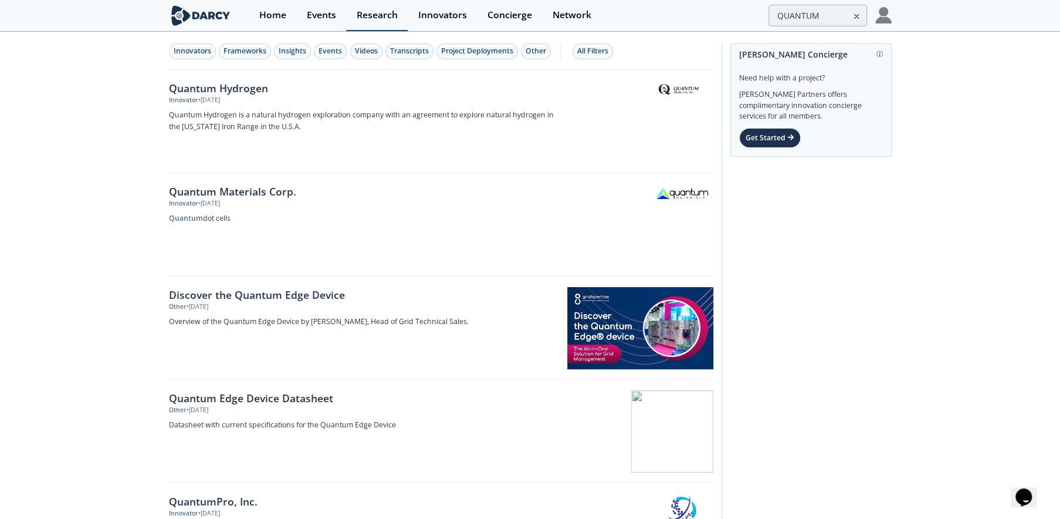
click at [387, 11] on div "Research" at bounding box center [377, 15] width 41 height 9
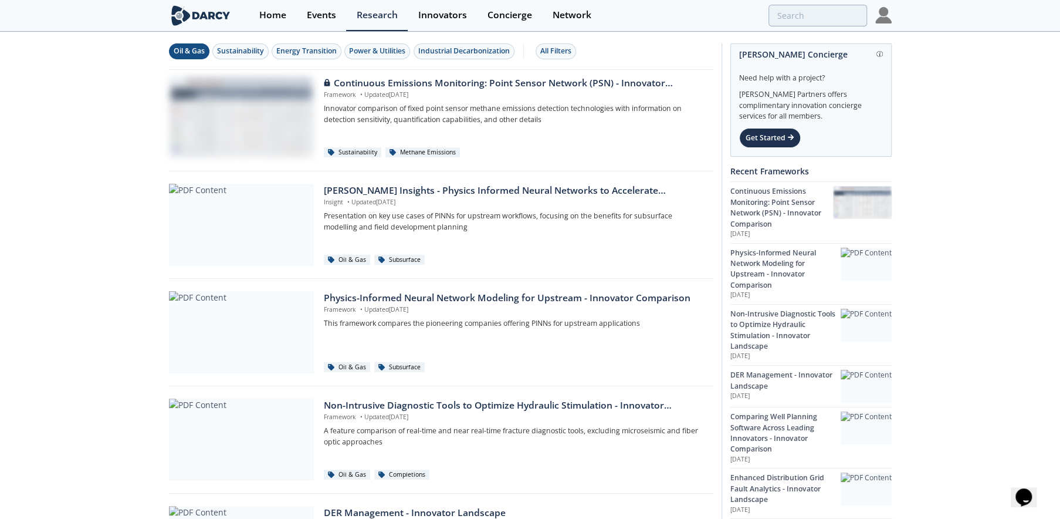
click at [194, 52] on div "Oil & Gas" at bounding box center [189, 51] width 31 height 11
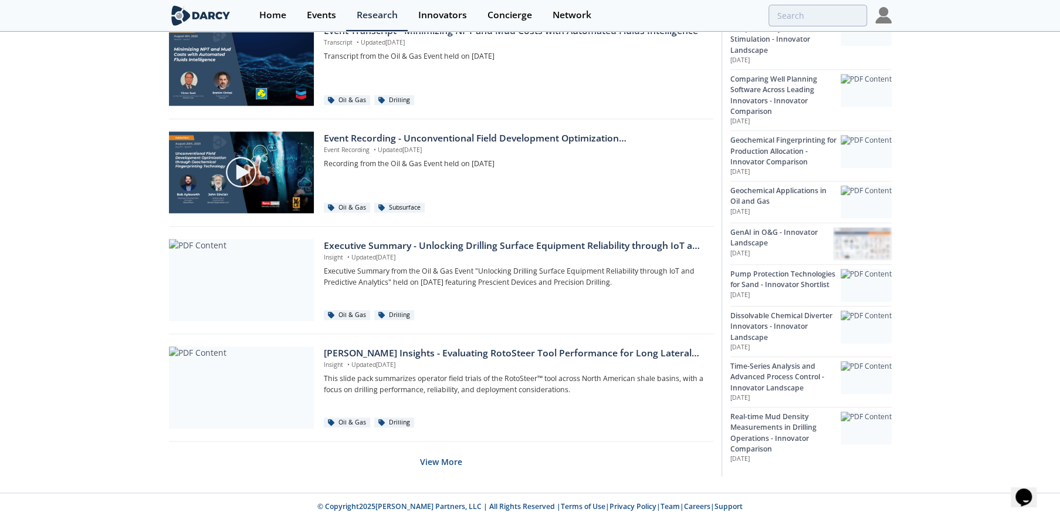
scroll to position [697, 0]
click at [433, 458] on button "View More" at bounding box center [441, 461] width 42 height 29
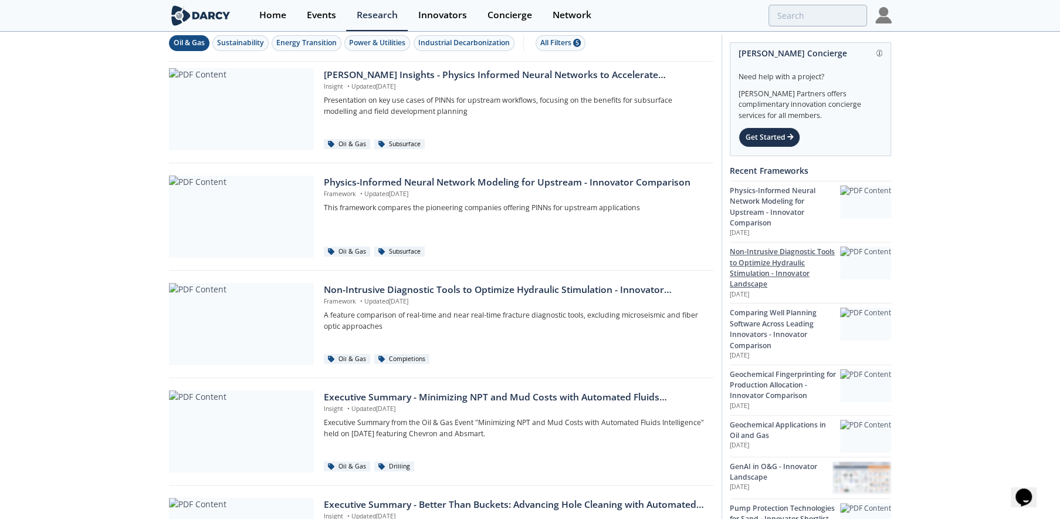
scroll to position [0, 0]
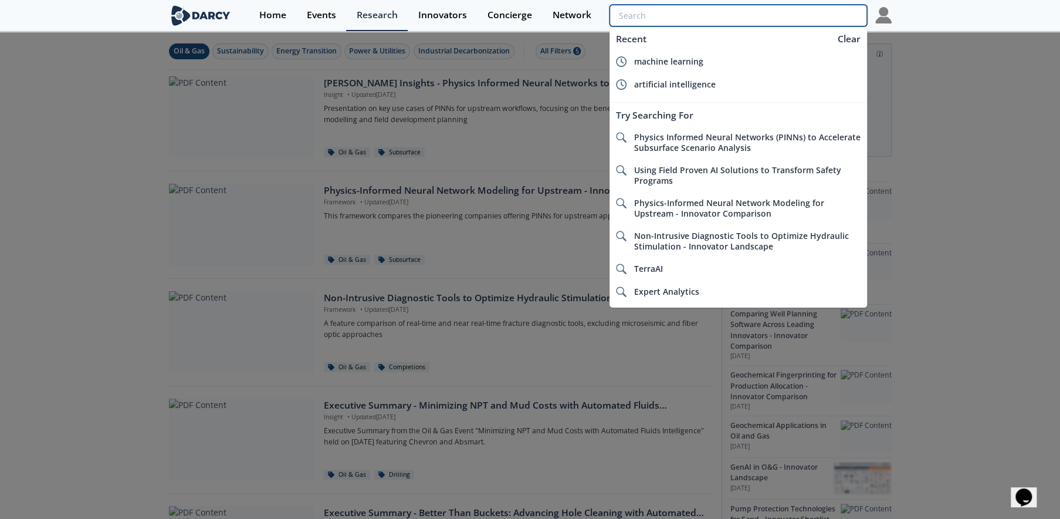
click at [786, 18] on input "search" at bounding box center [738, 16] width 257 height 22
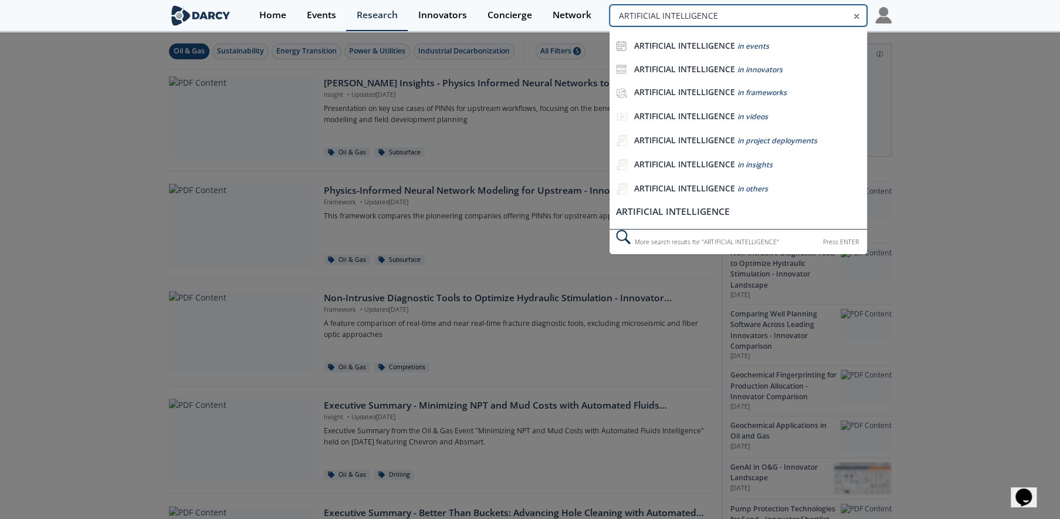
type input "ARTIFICIAL INTELLIGENCE"
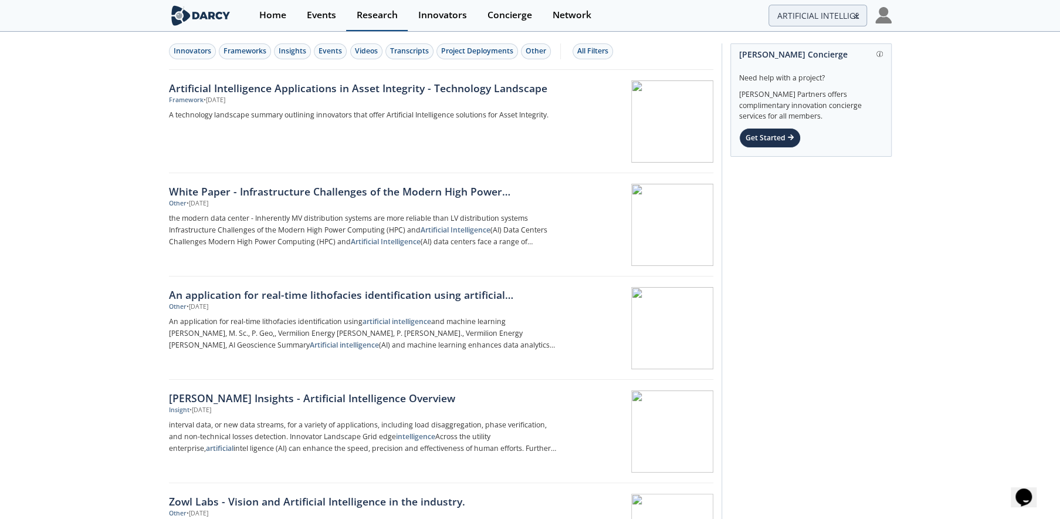
click at [374, 12] on div "Research" at bounding box center [377, 15] width 41 height 9
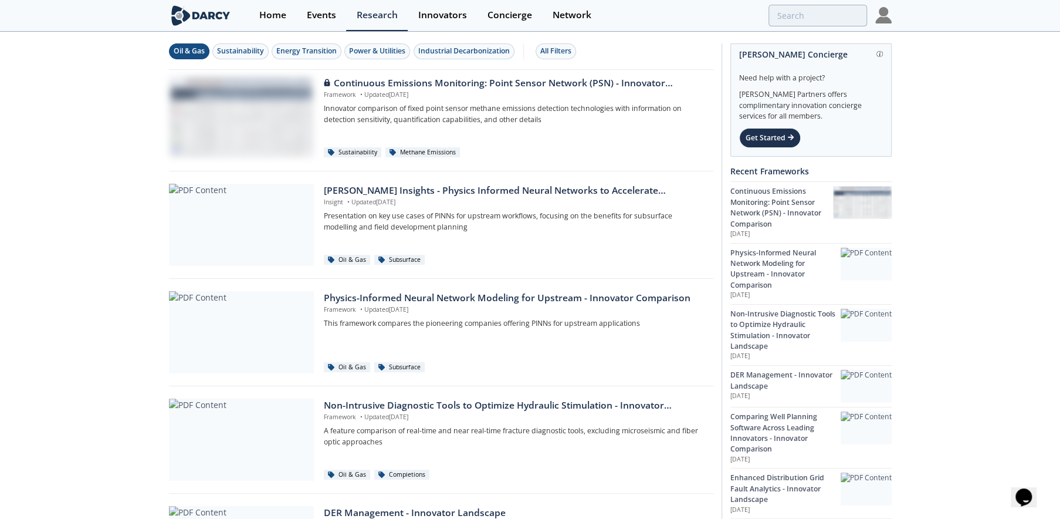
click at [200, 53] on div "Oil & Gas" at bounding box center [189, 51] width 31 height 11
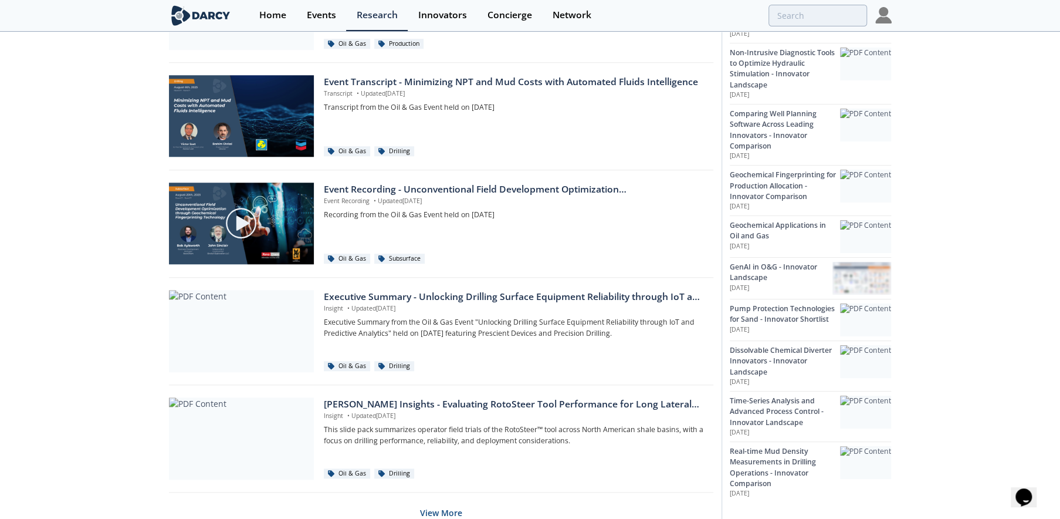
scroll to position [697, 0]
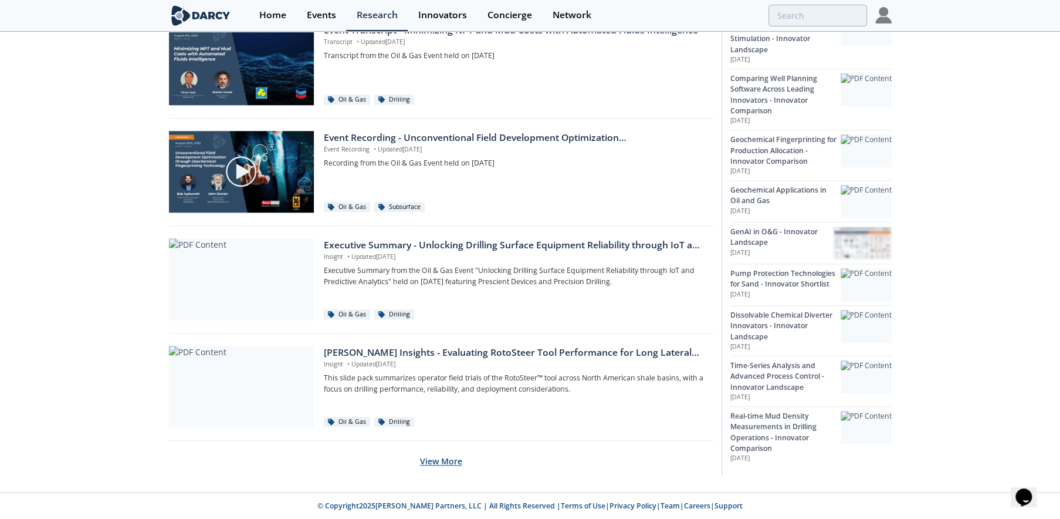
click at [442, 463] on button "View More" at bounding box center [441, 461] width 42 height 29
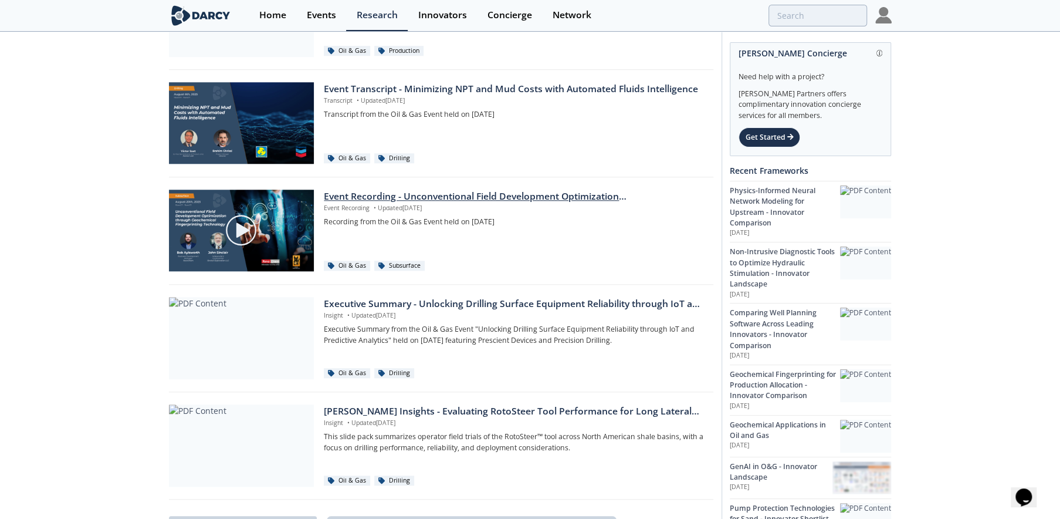
scroll to position [462, 0]
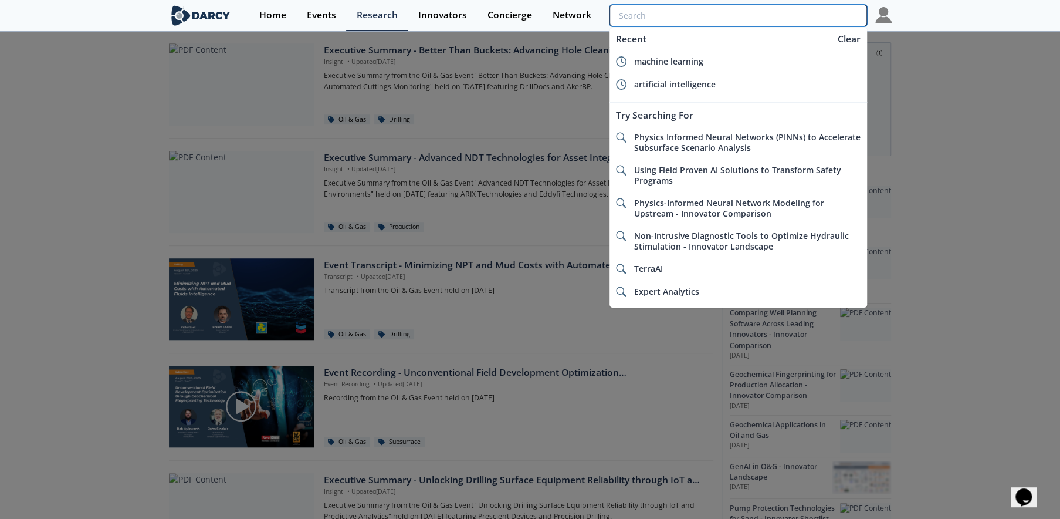
click at [819, 22] on input "search" at bounding box center [738, 16] width 257 height 22
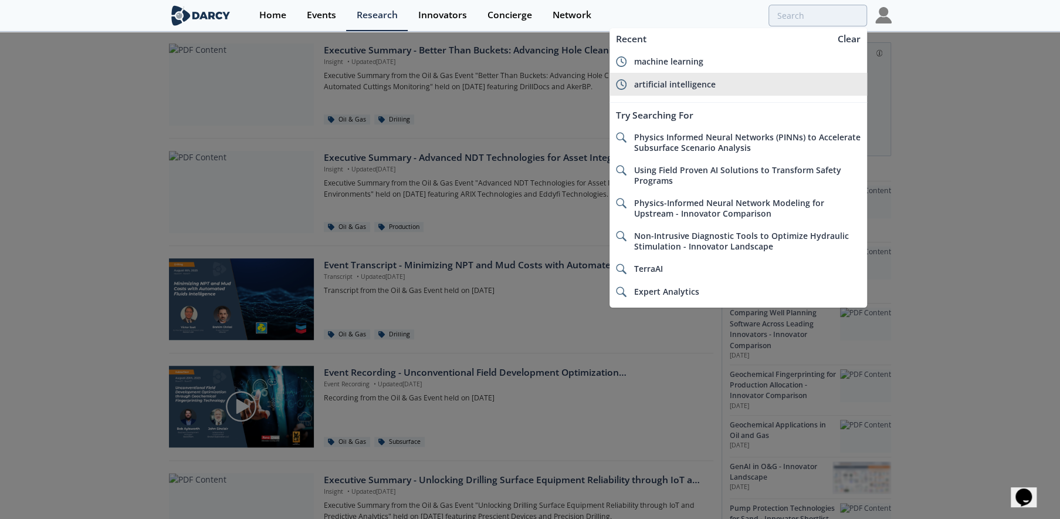
click at [649, 75] on li "artificial intelligence" at bounding box center [738, 84] width 257 height 23
type input "artificial intelligence"
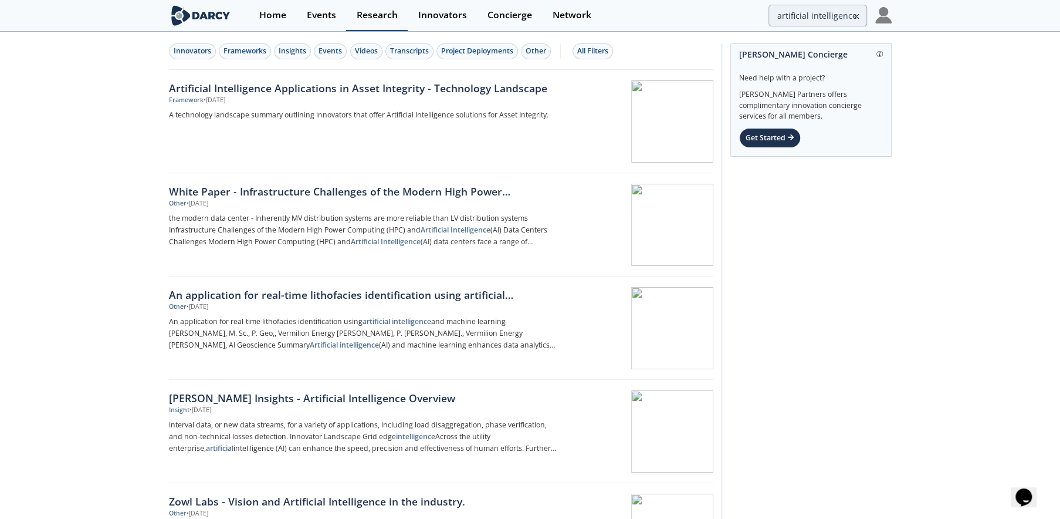
click at [370, 15] on div "Research" at bounding box center [377, 15] width 41 height 9
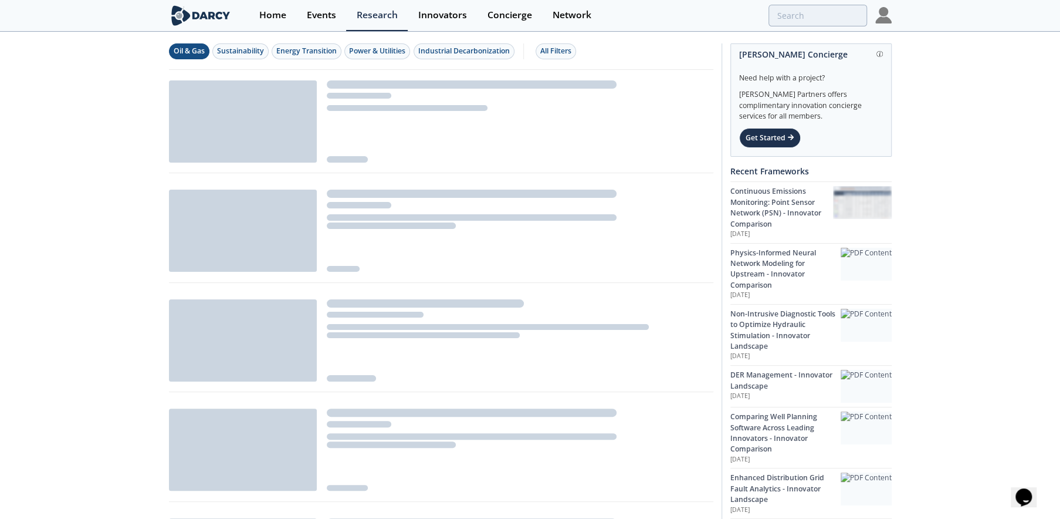
click at [190, 52] on div "Oil & Gas" at bounding box center [189, 51] width 31 height 11
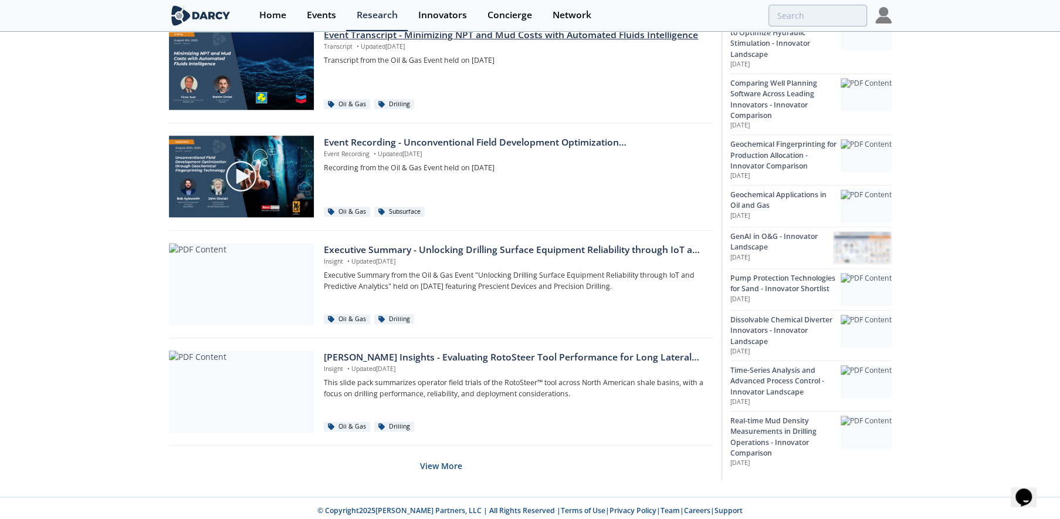
scroll to position [697, 0]
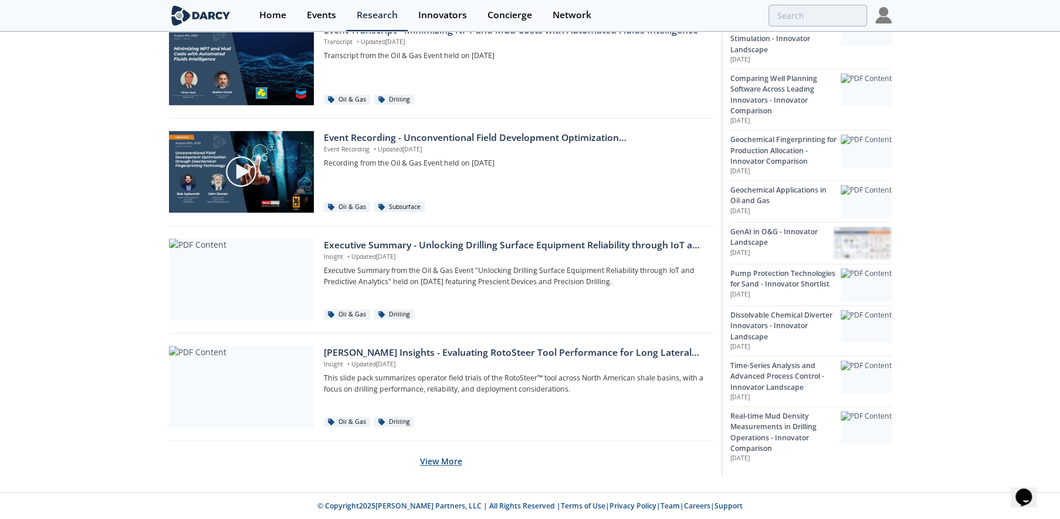
click at [444, 461] on button "View More" at bounding box center [441, 461] width 42 height 29
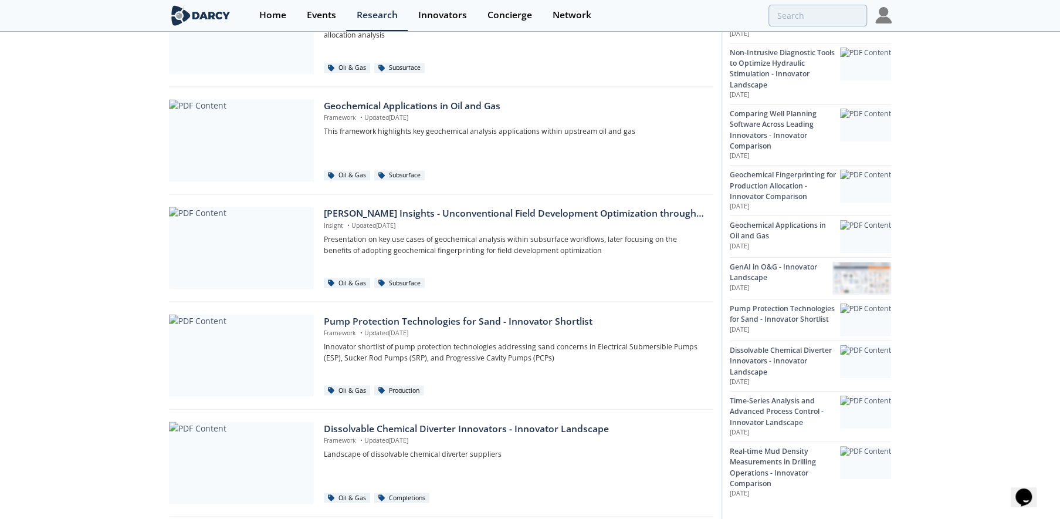
scroll to position [1401, 0]
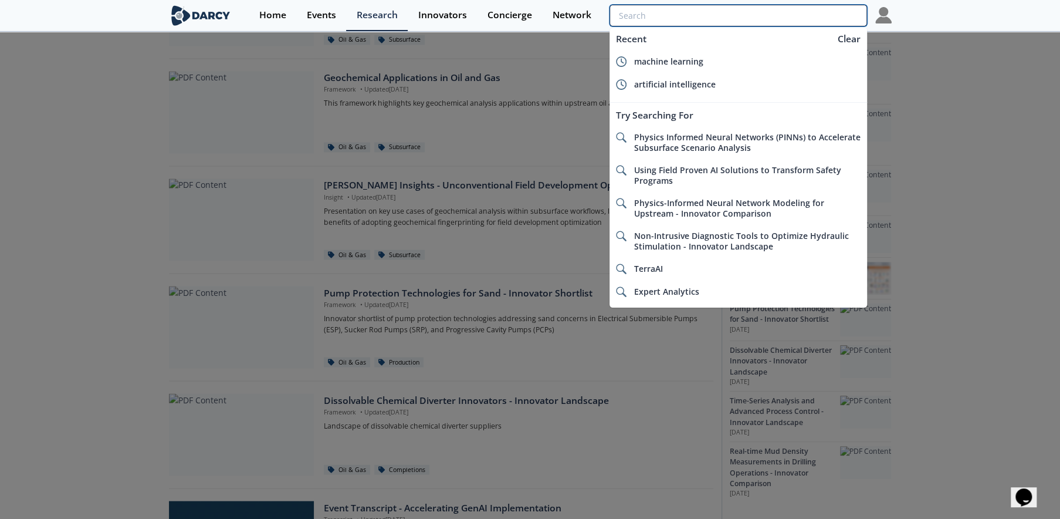
click at [789, 18] on input "search" at bounding box center [738, 16] width 257 height 22
paste input "NEURAL NETWORK"
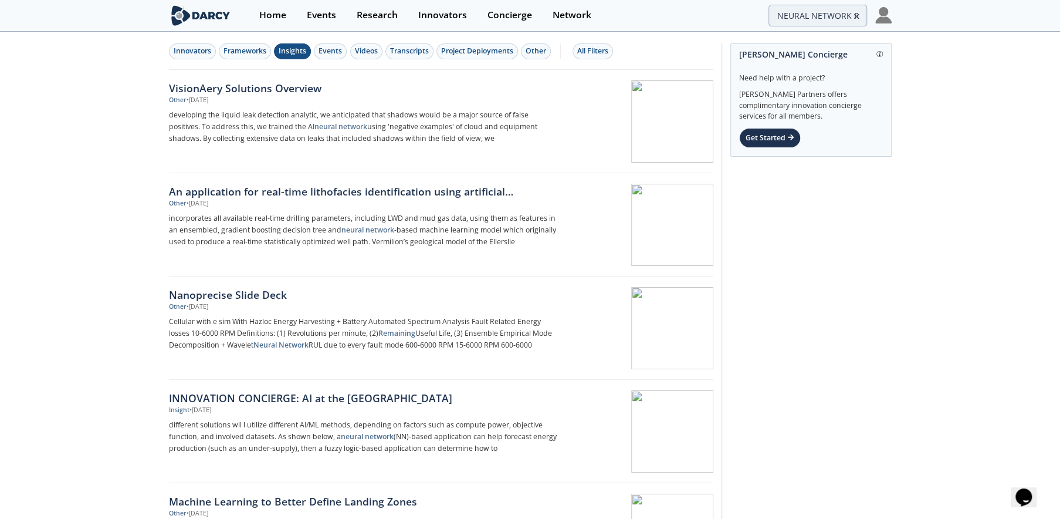
click at [300, 55] on div "Insights" at bounding box center [293, 51] width 28 height 11
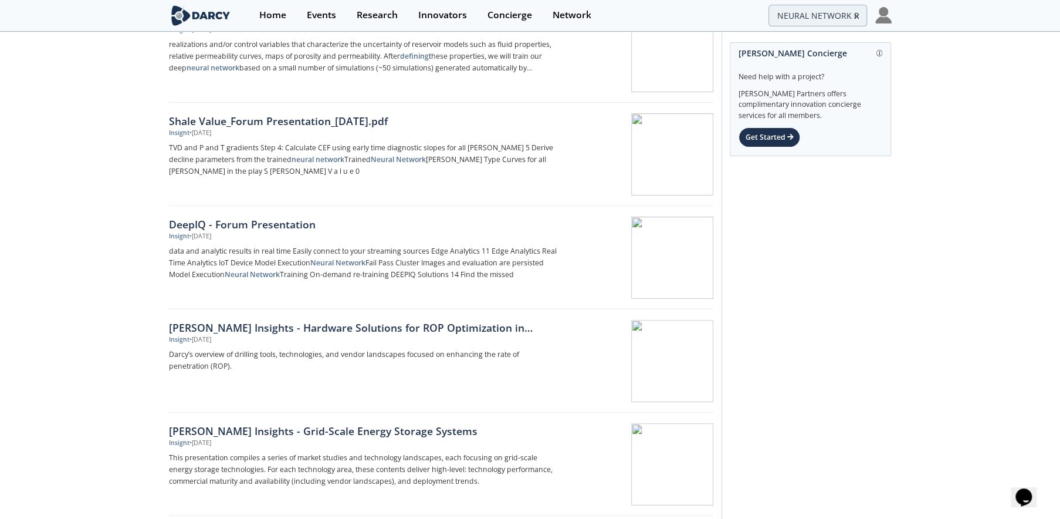
scroll to position [176, 0]
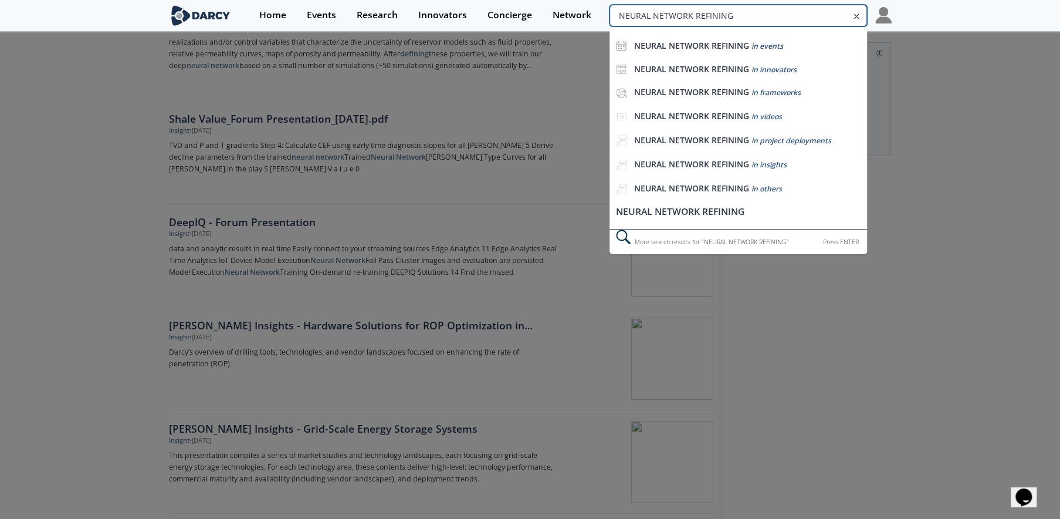
drag, startPoint x: 778, startPoint y: 16, endPoint x: 866, endPoint y: 16, distance: 87.4
click at [866, 16] on div "NEURAL NETWORK REFINING NEURAL NETWORK REFINING in events NEURAL NETWORK REFINI…" at bounding box center [738, 16] width 257 height 22
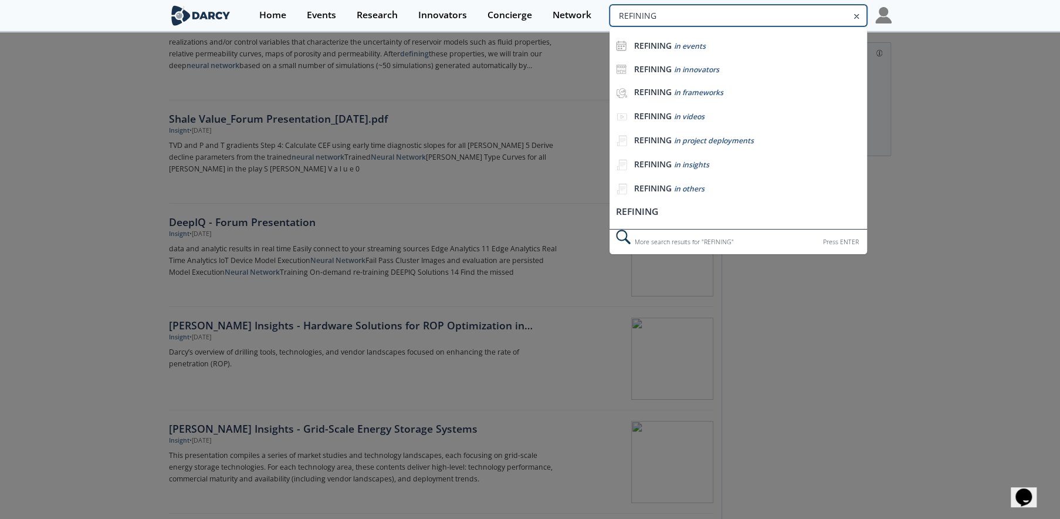
type input "REFINING"
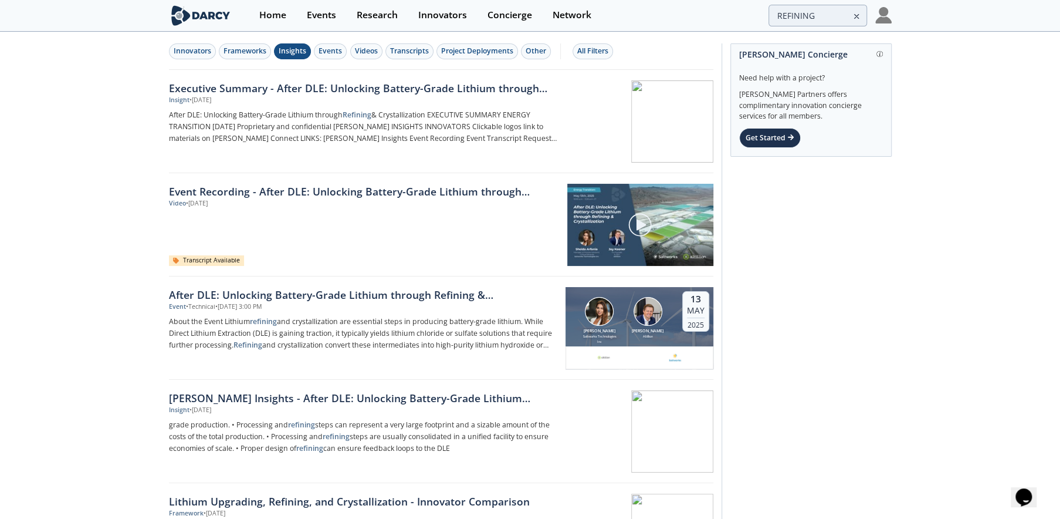
click at [284, 51] on div "Insights" at bounding box center [293, 51] width 28 height 11
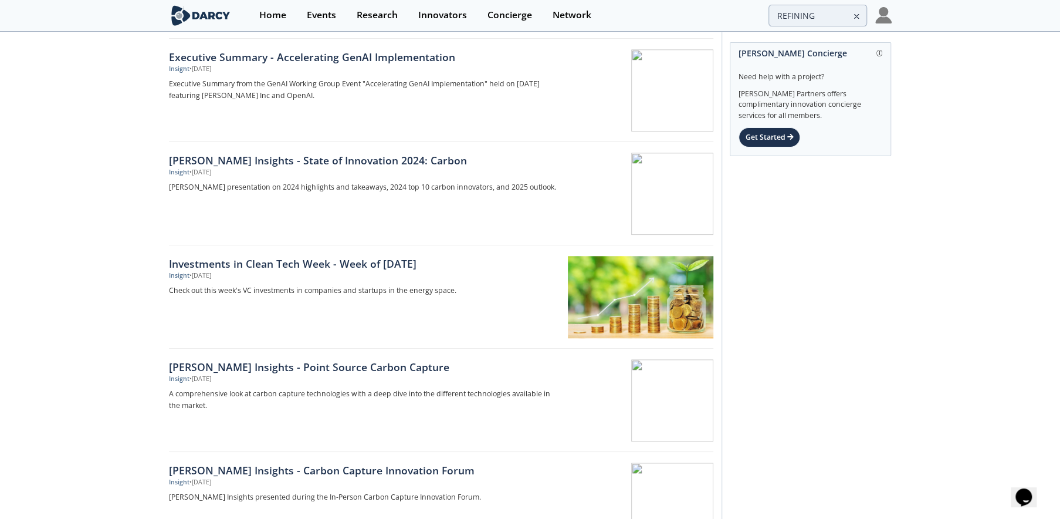
scroll to position [763, 0]
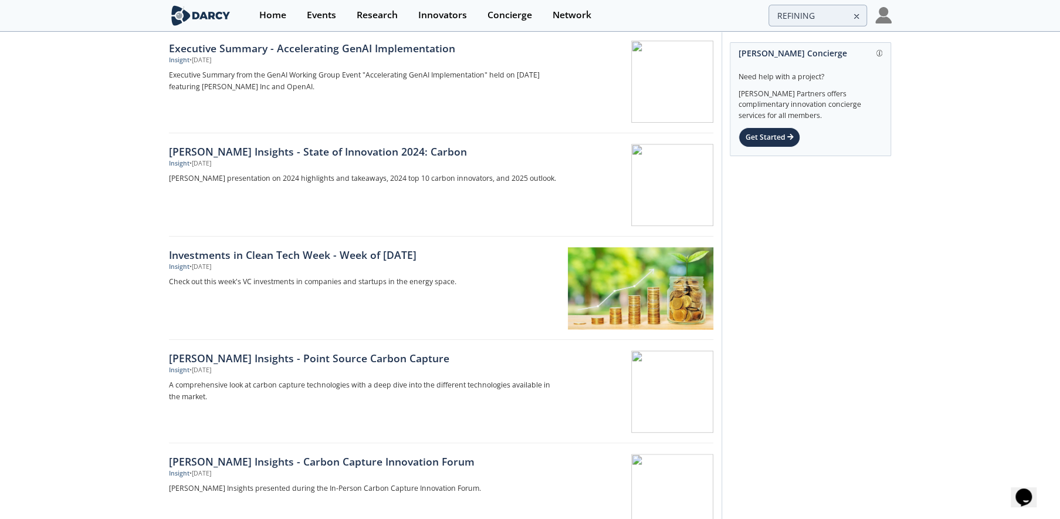
click at [858, 15] on icon at bounding box center [857, 16] width 8 height 14
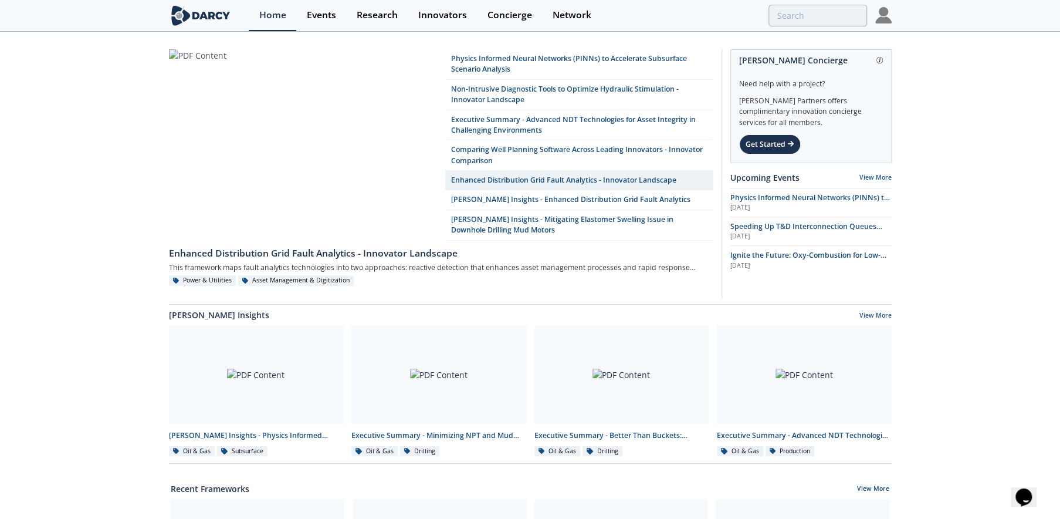
click at [883, 23] on div at bounding box center [884, 15] width 16 height 31
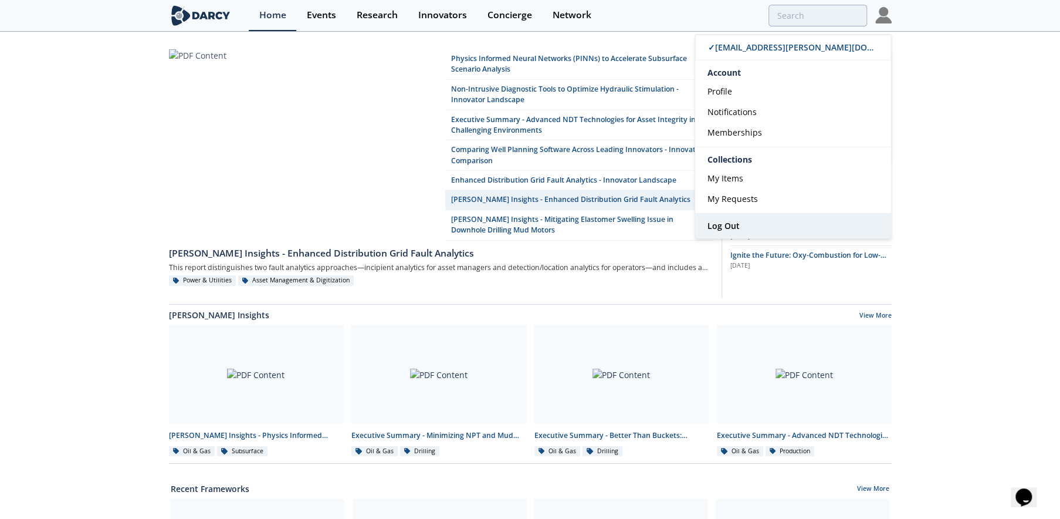
click at [712, 222] on span "Log Out" at bounding box center [724, 225] width 32 height 11
